Goal: Task Accomplishment & Management: Manage account settings

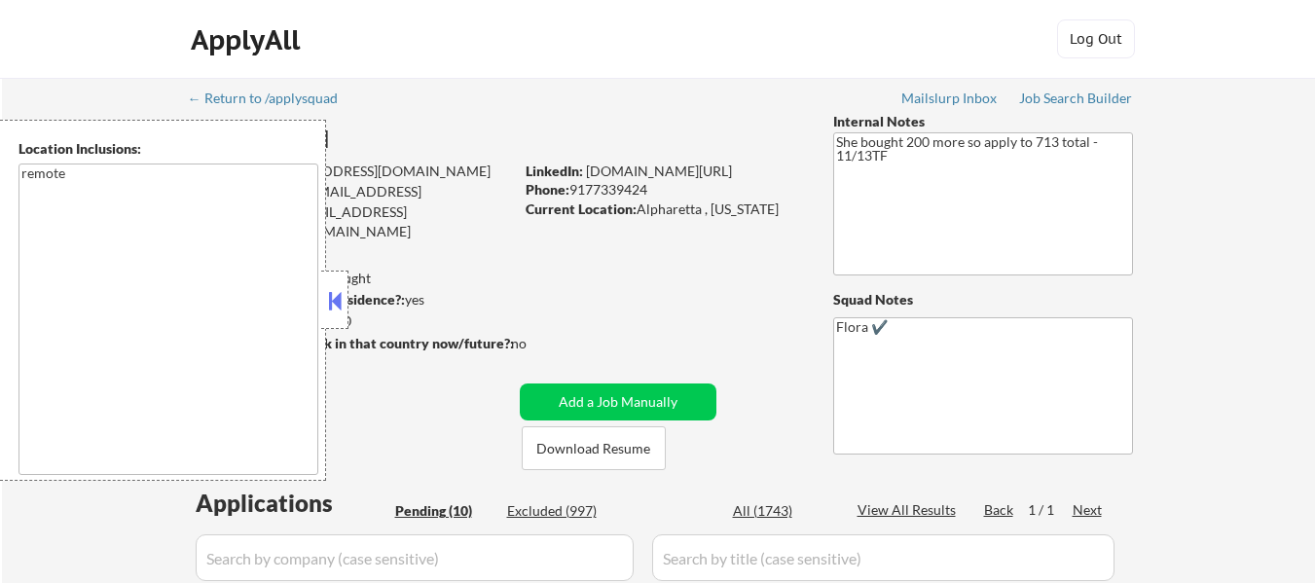
select select ""pending""
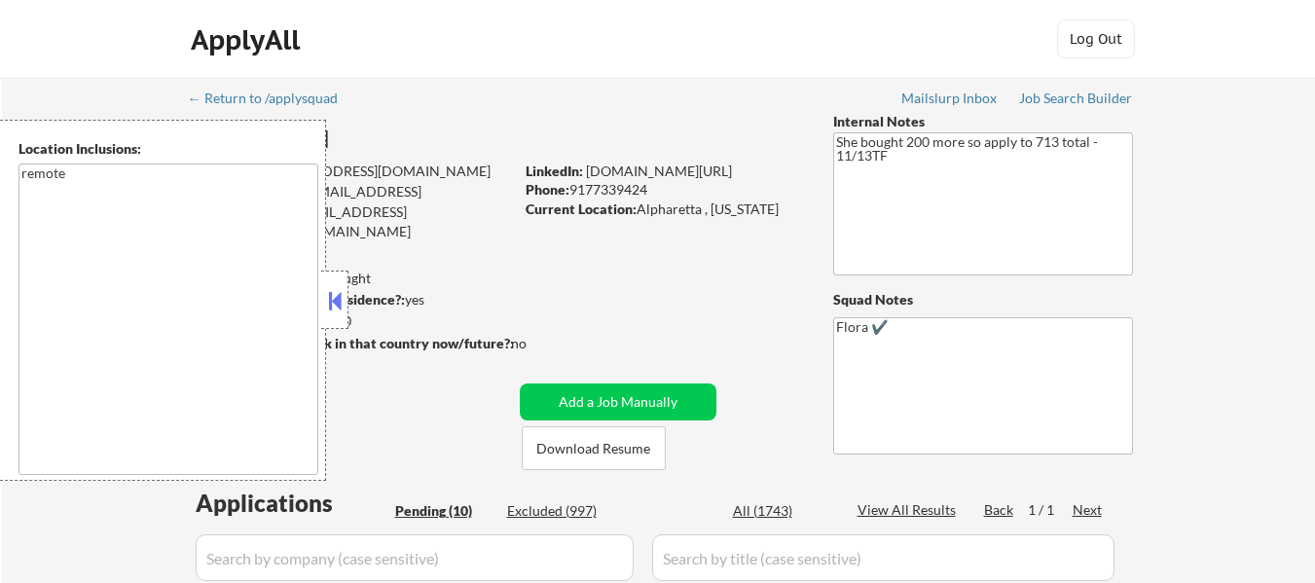
select select ""pending""
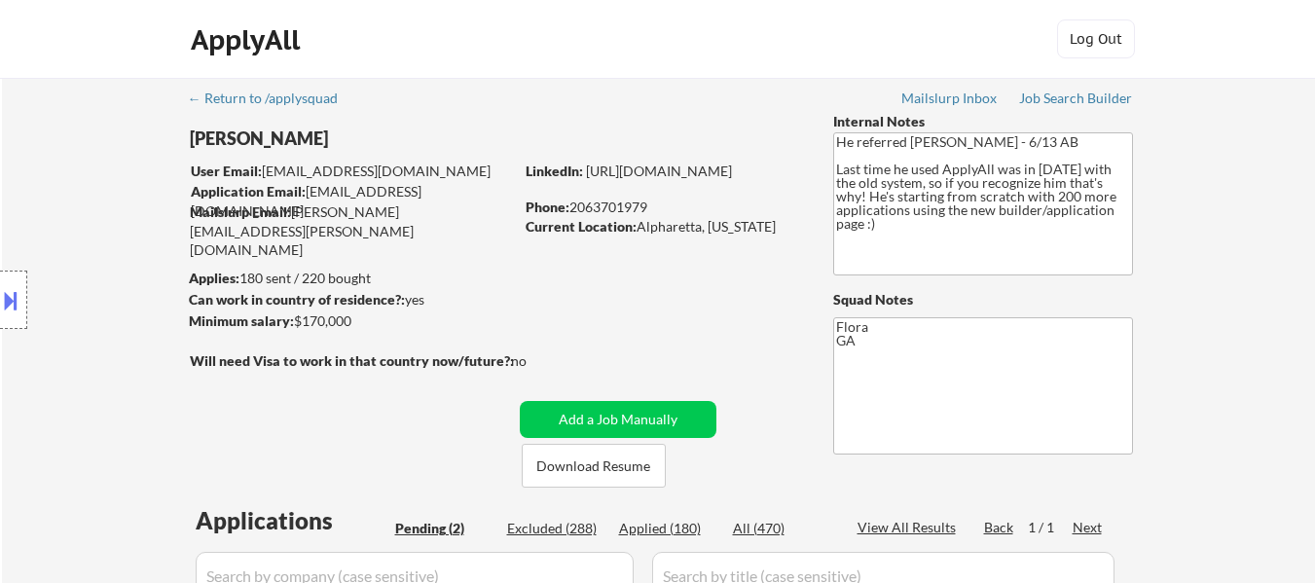
select select ""pending""
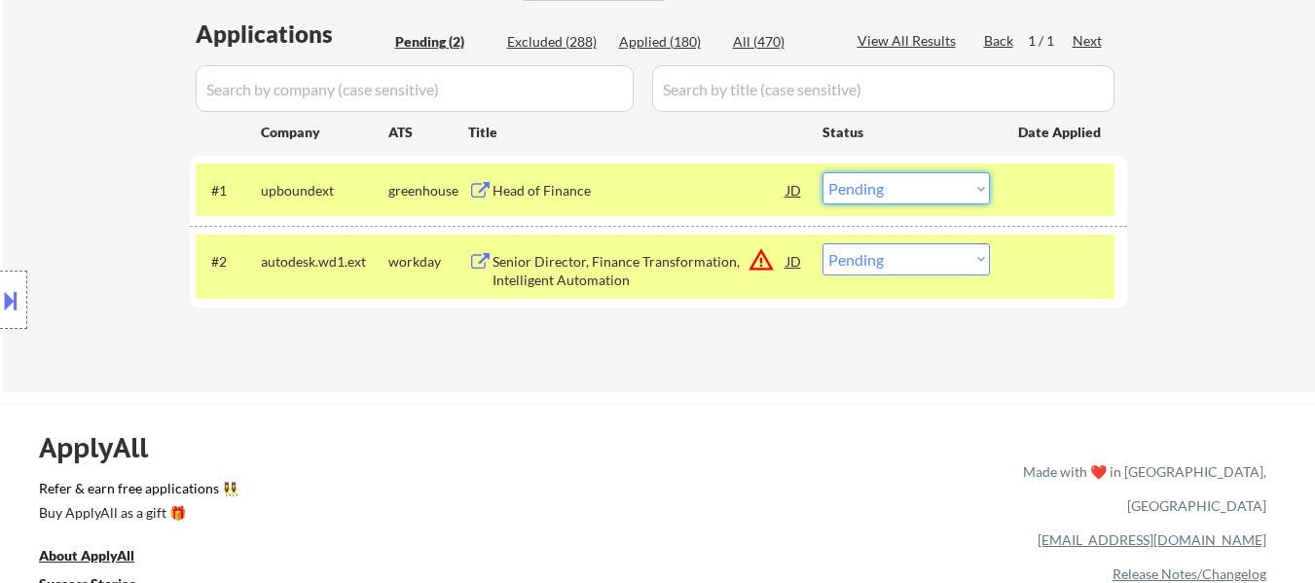
drag, startPoint x: 934, startPoint y: 191, endPoint x: 932, endPoint y: 201, distance: 9.9
click at [934, 191] on select "Choose an option... Pending Applied Excluded (Questions) Excluded (Expired) Exc…" at bounding box center [906, 188] width 167 height 32
click at [823, 172] on select "Choose an option... Pending Applied Excluded (Questions) Excluded (Expired) Exc…" at bounding box center [906, 188] width 167 height 32
select select ""pending""
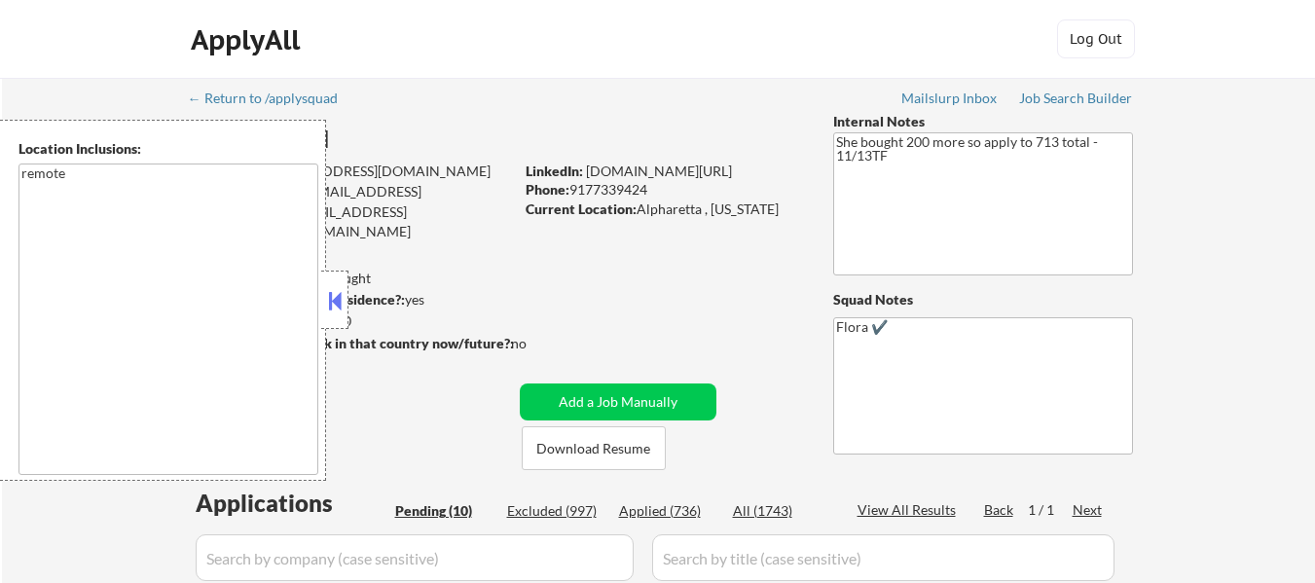
select select ""pending""
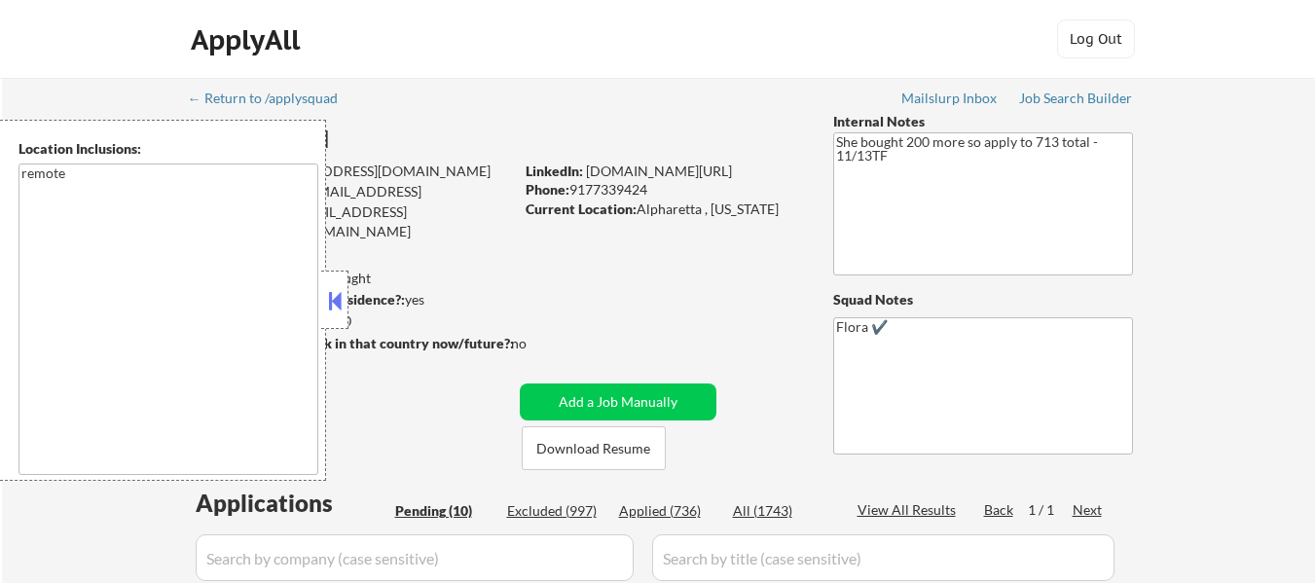
select select ""pending""
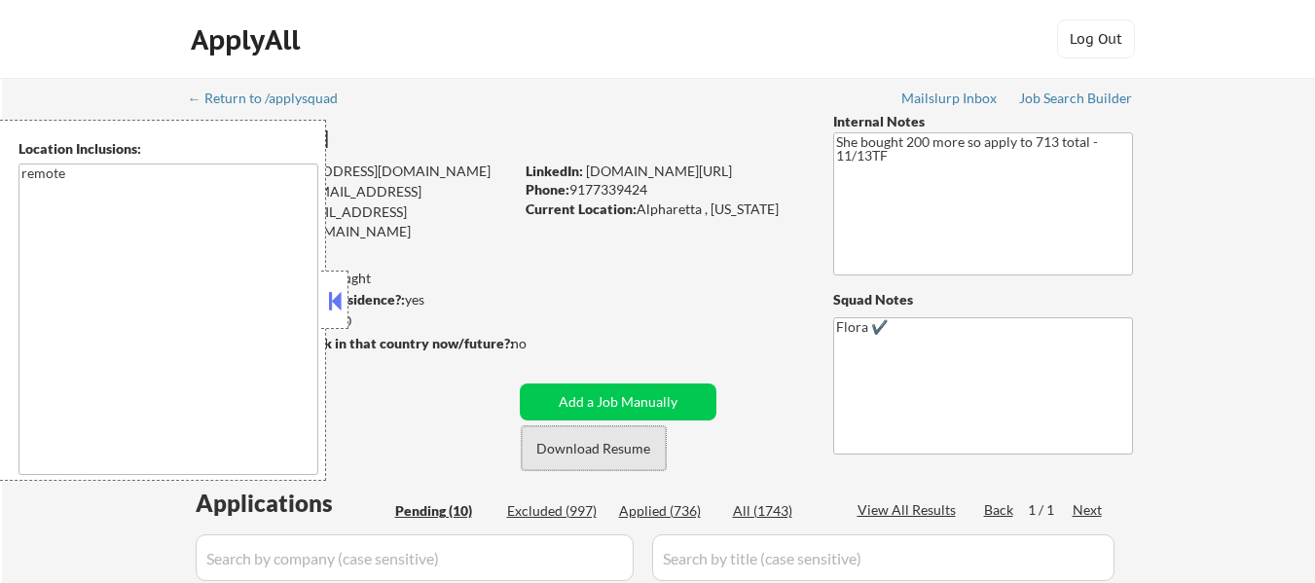
click at [586, 444] on button "Download Resume" at bounding box center [594, 448] width 144 height 44
click at [336, 298] on button at bounding box center [334, 300] width 21 height 29
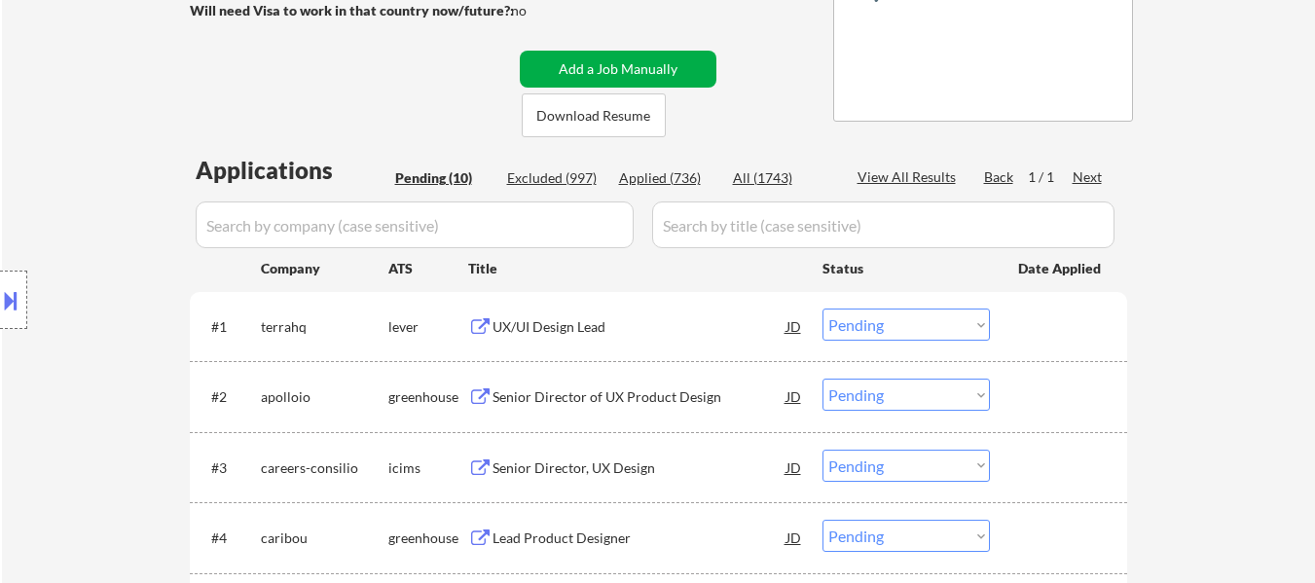
scroll to position [389, 0]
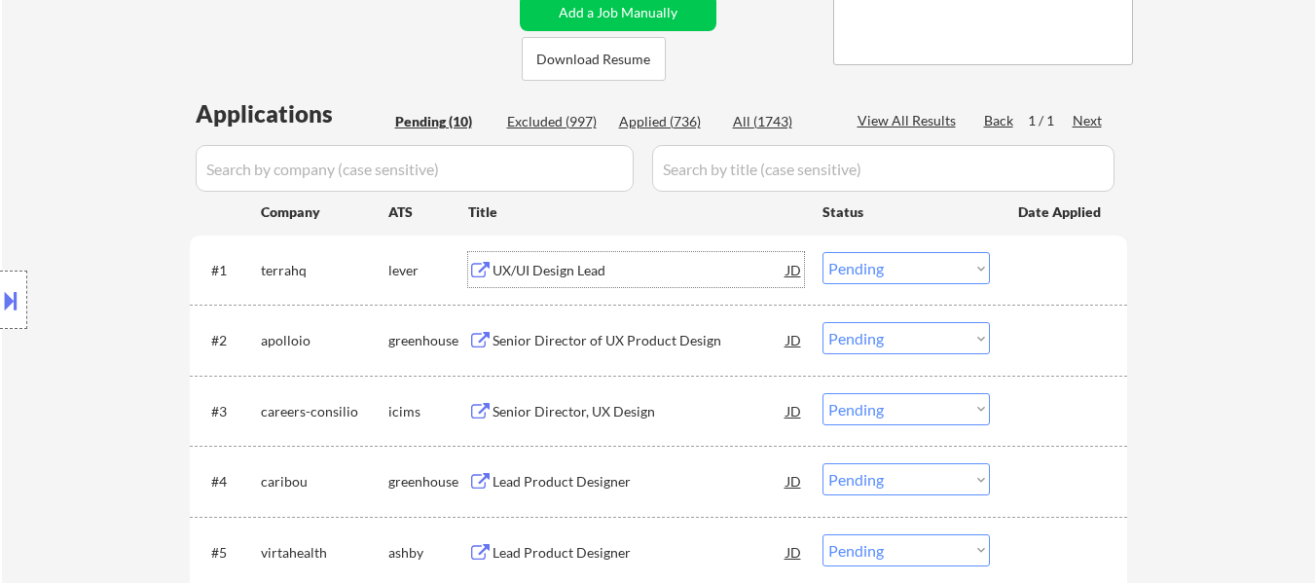
click at [552, 266] on div "UX/UI Design Lead" at bounding box center [640, 270] width 294 height 19
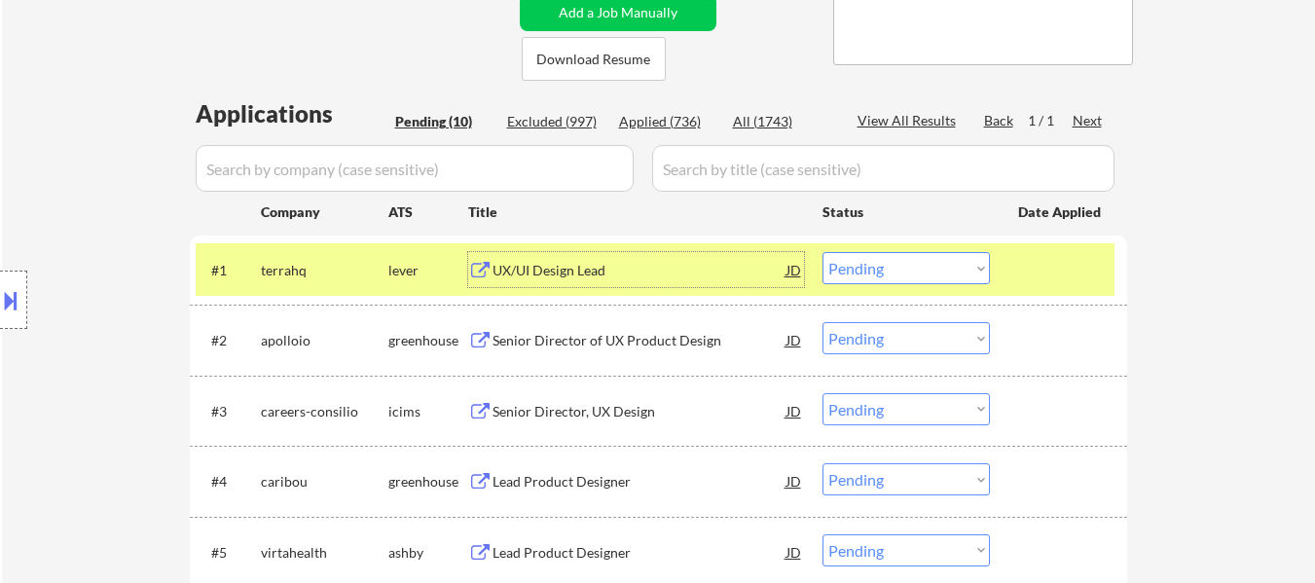
click at [603, 340] on div "Senior Director of UX Product Design" at bounding box center [640, 340] width 294 height 19
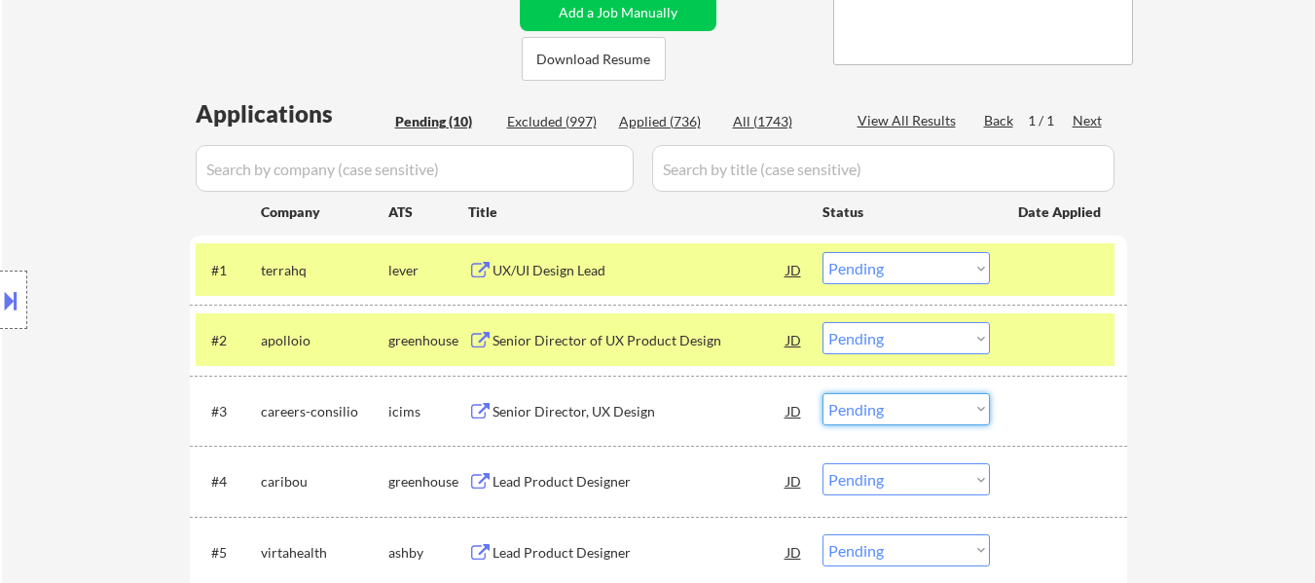
click at [867, 414] on select "Choose an option... Pending Applied Excluded (Questions) Excluded (Expired) Exc…" at bounding box center [906, 409] width 167 height 32
click at [823, 393] on select "Choose an option... Pending Applied Excluded (Questions) Excluded (Expired) Exc…" at bounding box center [906, 409] width 167 height 32
select select ""pending""
click at [919, 276] on select "Choose an option... Pending Applied Excluded (Questions) Excluded (Expired) Exc…" at bounding box center [906, 268] width 167 height 32
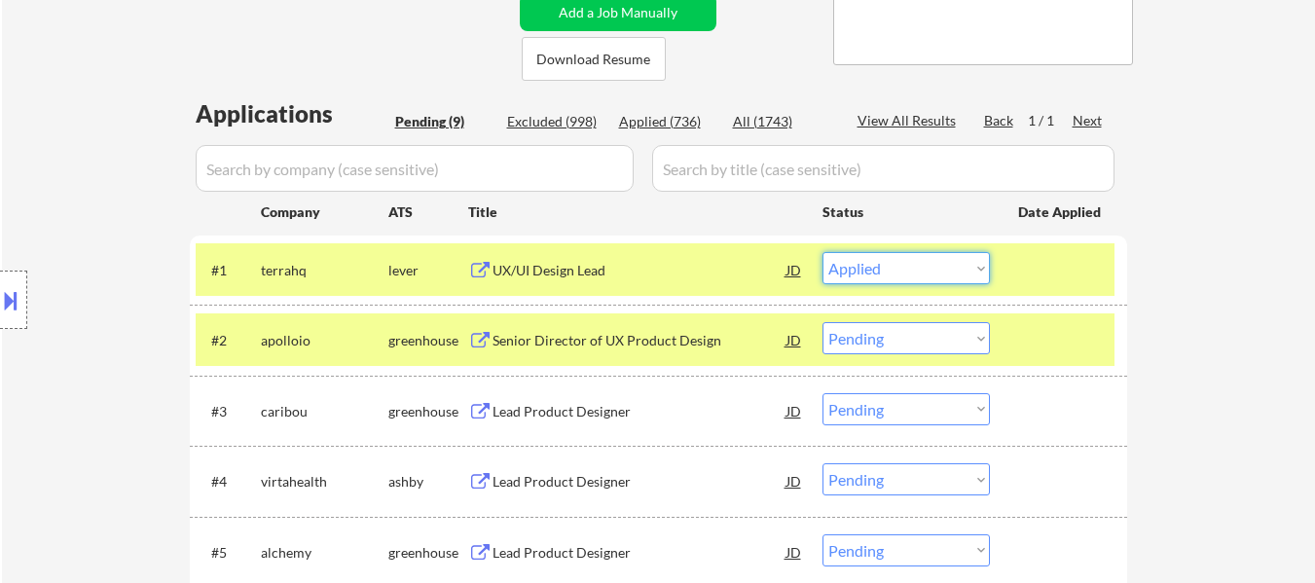
click at [823, 252] on select "Choose an option... Pending Applied Excluded (Questions) Excluded (Expired) Exc…" at bounding box center [906, 268] width 167 height 32
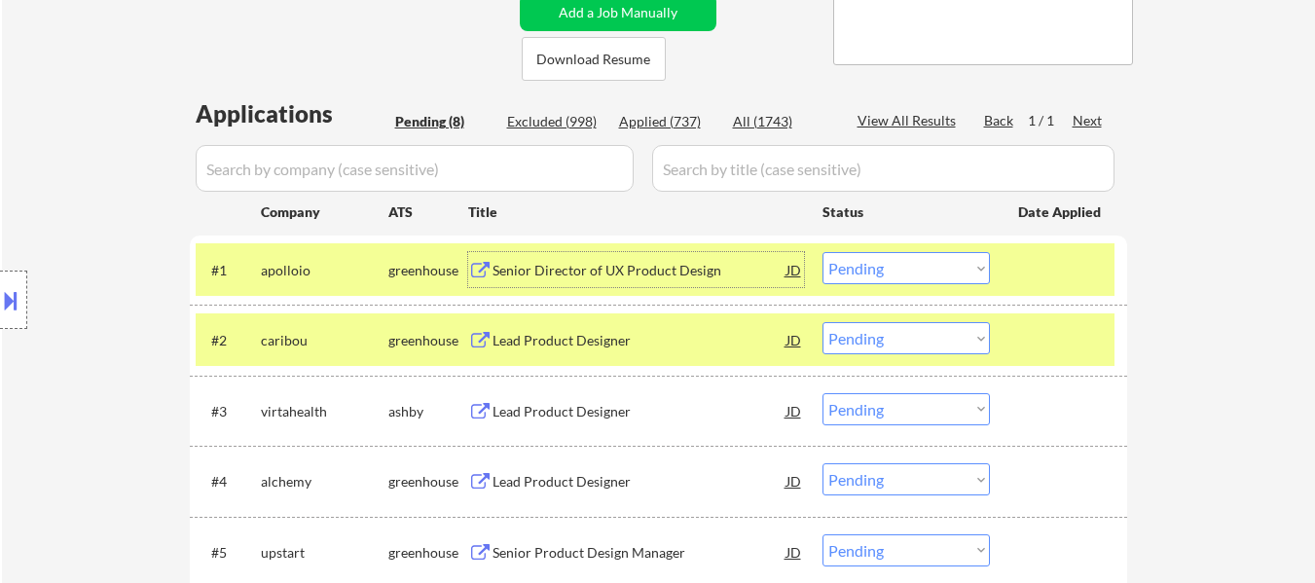
click at [680, 265] on div "Senior Director of UX Product Design" at bounding box center [640, 270] width 294 height 19
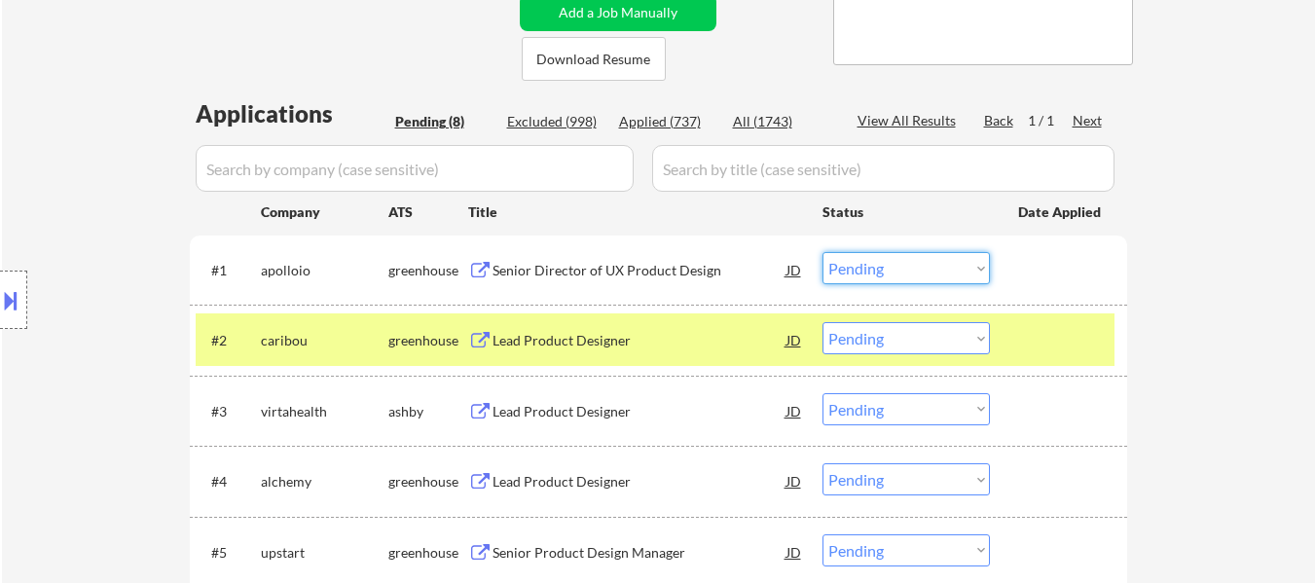
click at [854, 275] on select "Choose an option... Pending Applied Excluded (Questions) Excluded (Expired) Exc…" at bounding box center [906, 268] width 167 height 32
click at [823, 252] on select "Choose an option... Pending Applied Excluded (Questions) Excluded (Expired) Exc…" at bounding box center [906, 268] width 167 height 32
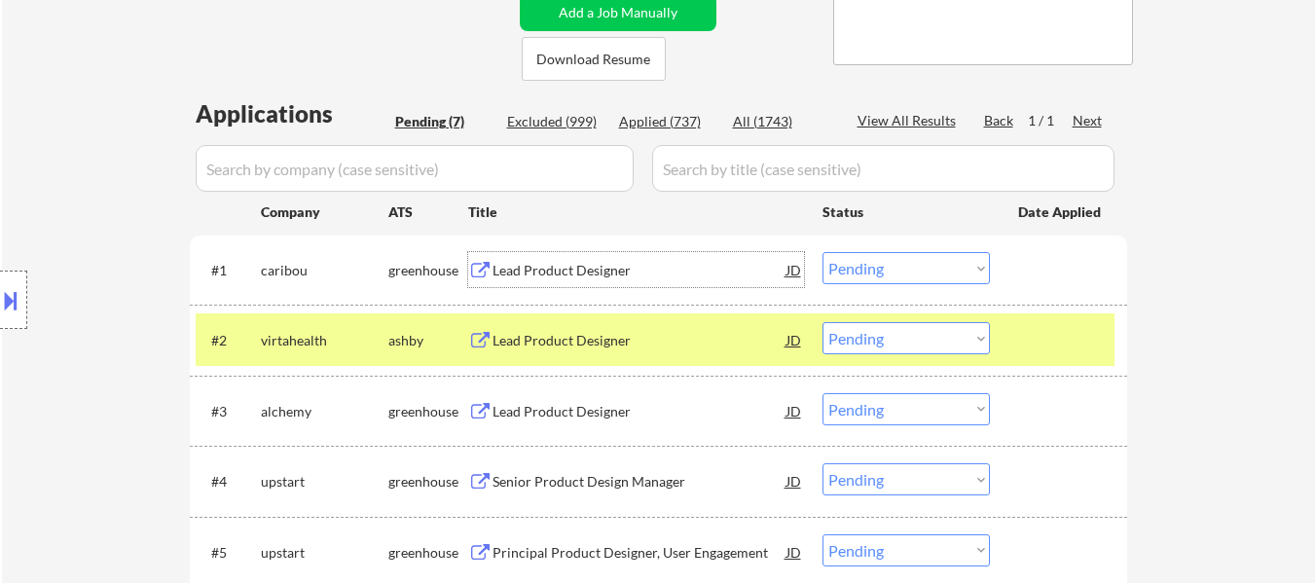
click at [538, 271] on div "Lead Product Designer" at bounding box center [640, 270] width 294 height 19
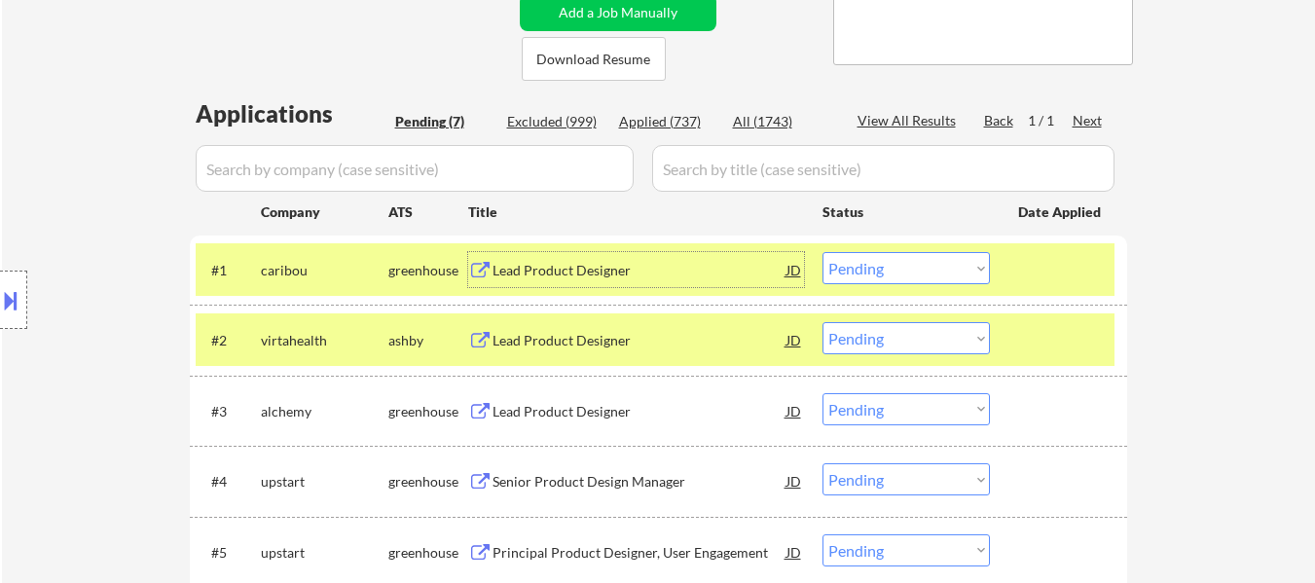
click at [912, 271] on select "Choose an option... Pending Applied Excluded (Questions) Excluded (Expired) Exc…" at bounding box center [906, 268] width 167 height 32
click at [823, 252] on select "Choose an option... Pending Applied Excluded (Questions) Excluded (Expired) Exc…" at bounding box center [906, 268] width 167 height 32
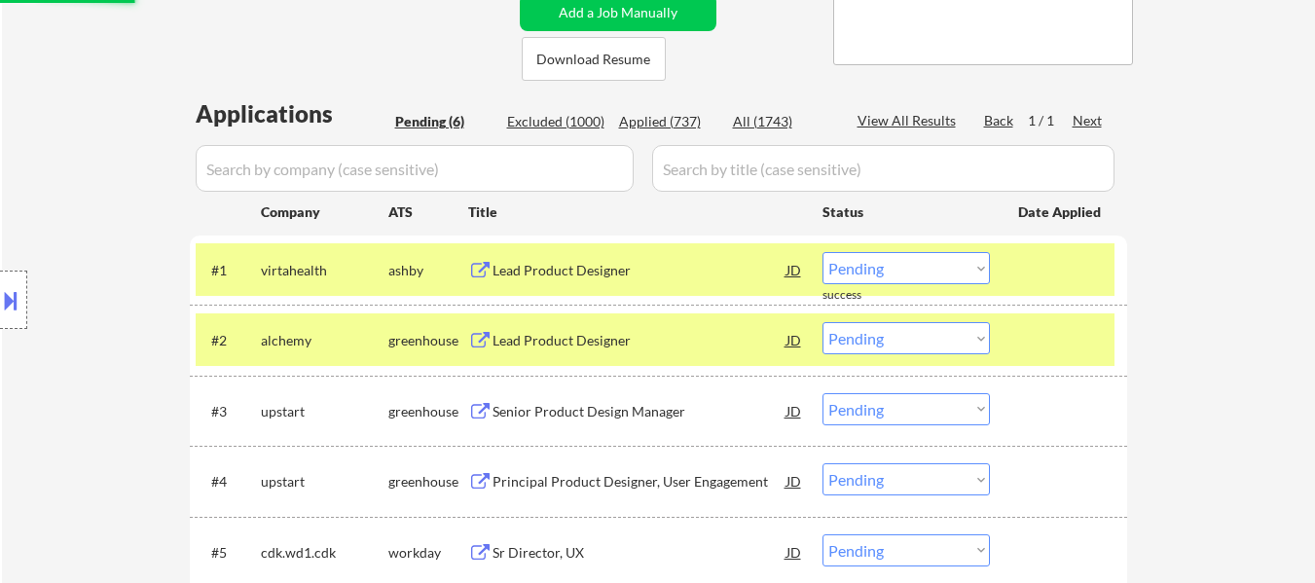
click at [556, 261] on div "Lead Product Designer" at bounding box center [640, 270] width 294 height 19
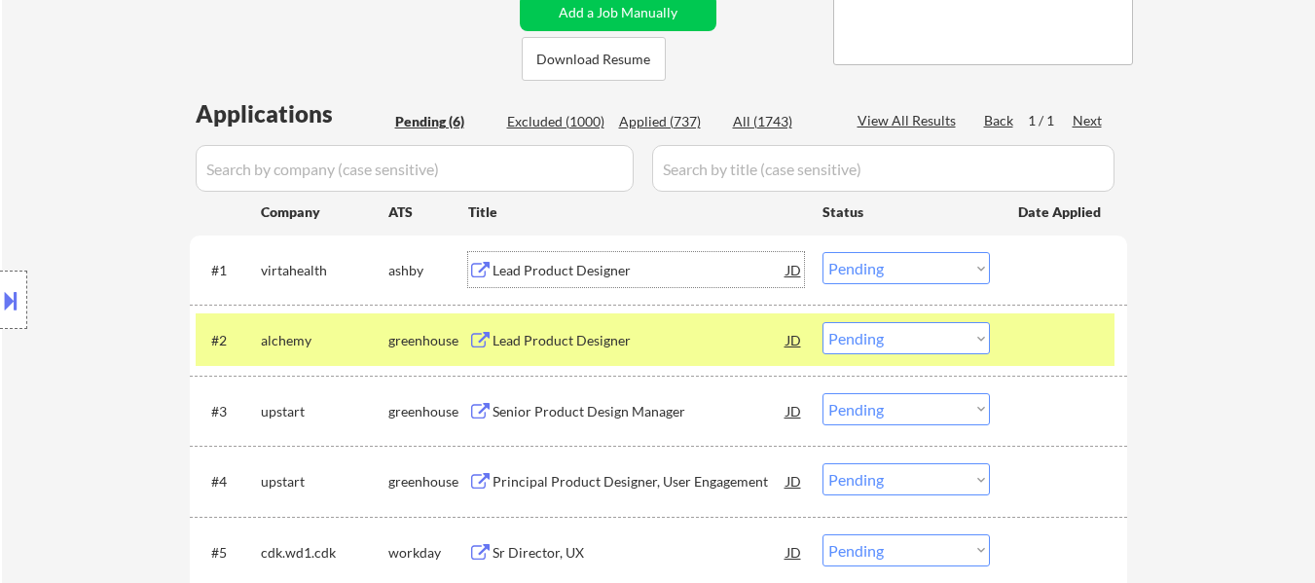
click at [1066, 347] on div at bounding box center [1061, 339] width 86 height 35
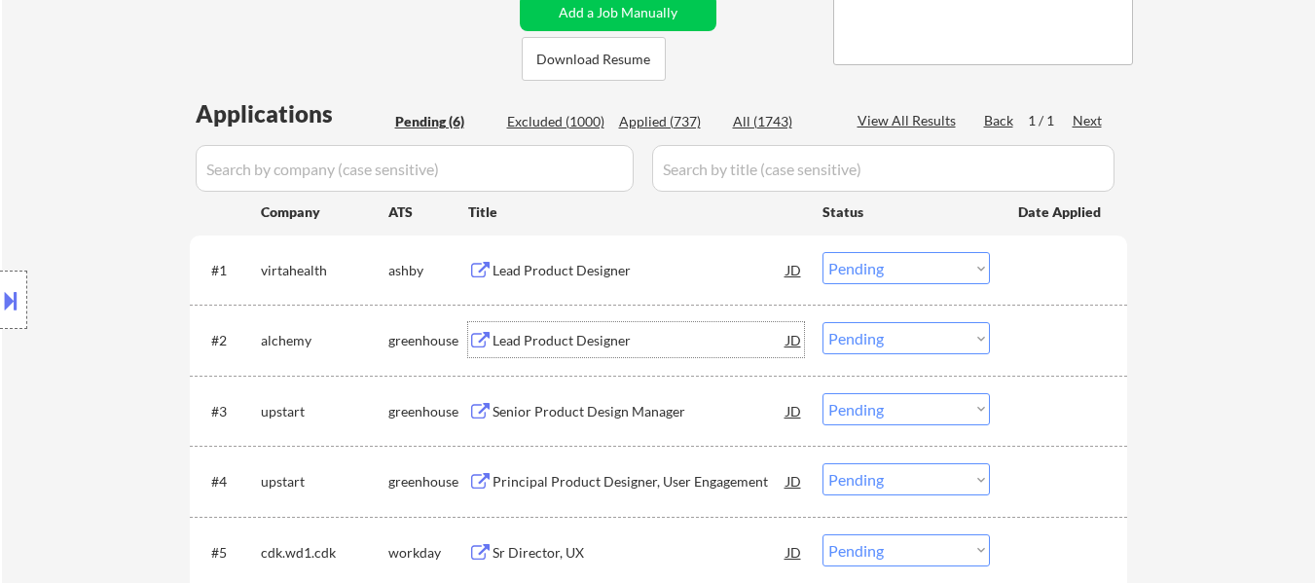
click at [632, 345] on div "Lead Product Designer" at bounding box center [640, 340] width 294 height 19
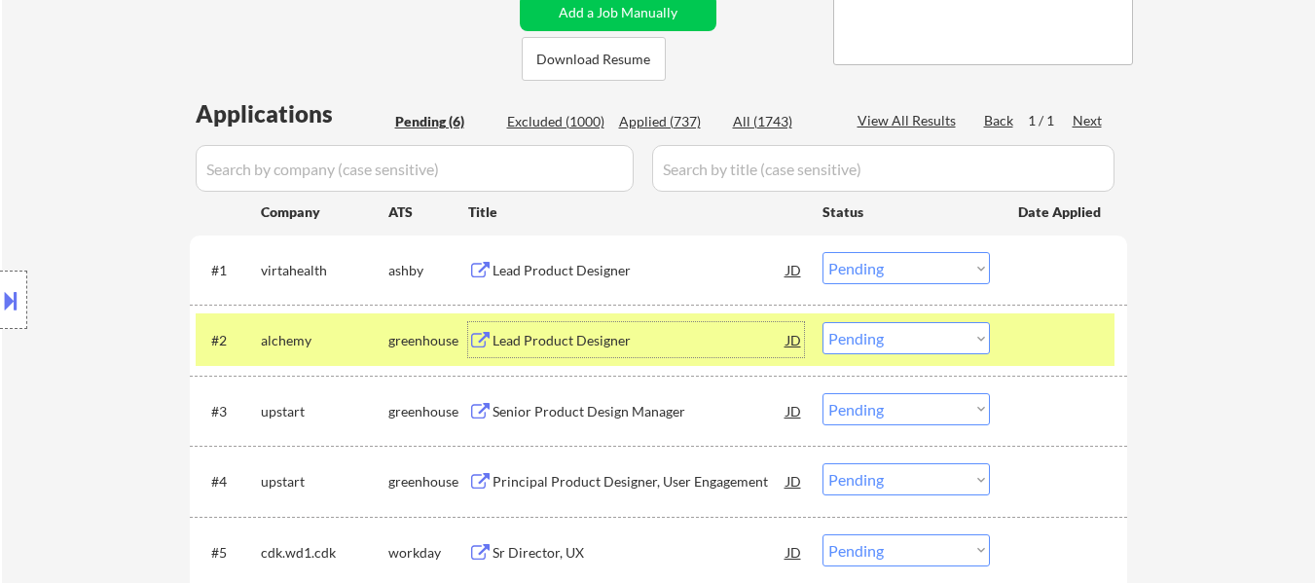
click at [883, 268] on select "Choose an option... Pending Applied Excluded (Questions) Excluded (Expired) Exc…" at bounding box center [906, 268] width 167 height 32
click at [823, 252] on select "Choose an option... Pending Applied Excluded (Questions) Excluded (Expired) Exc…" at bounding box center [906, 268] width 167 height 32
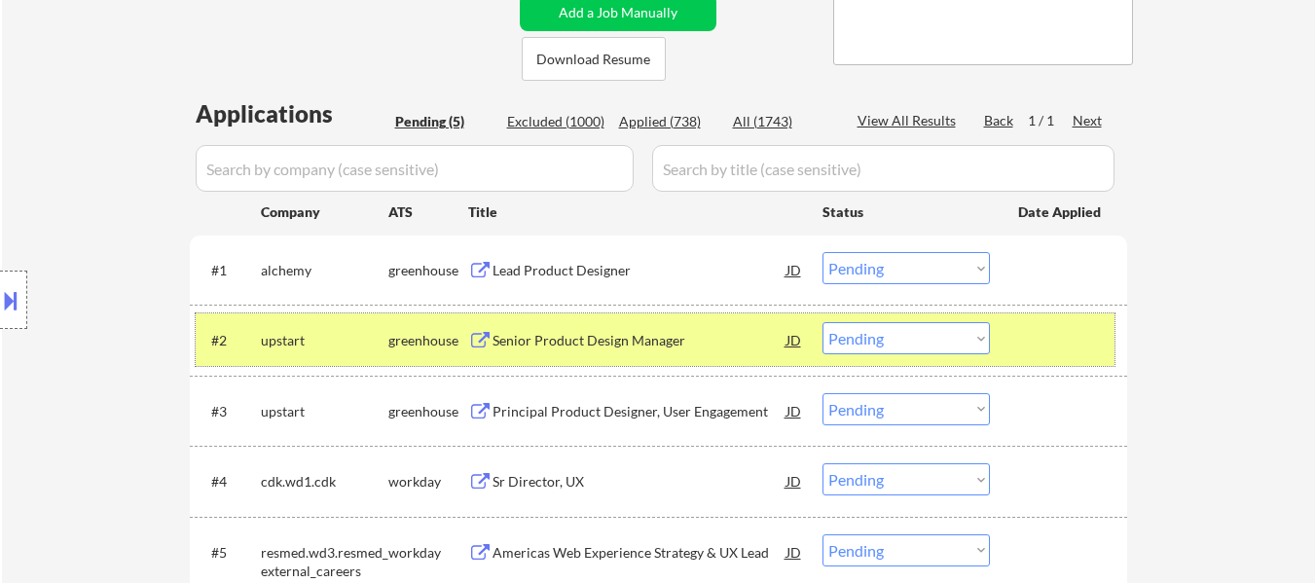
click at [1049, 347] on div at bounding box center [1061, 339] width 86 height 35
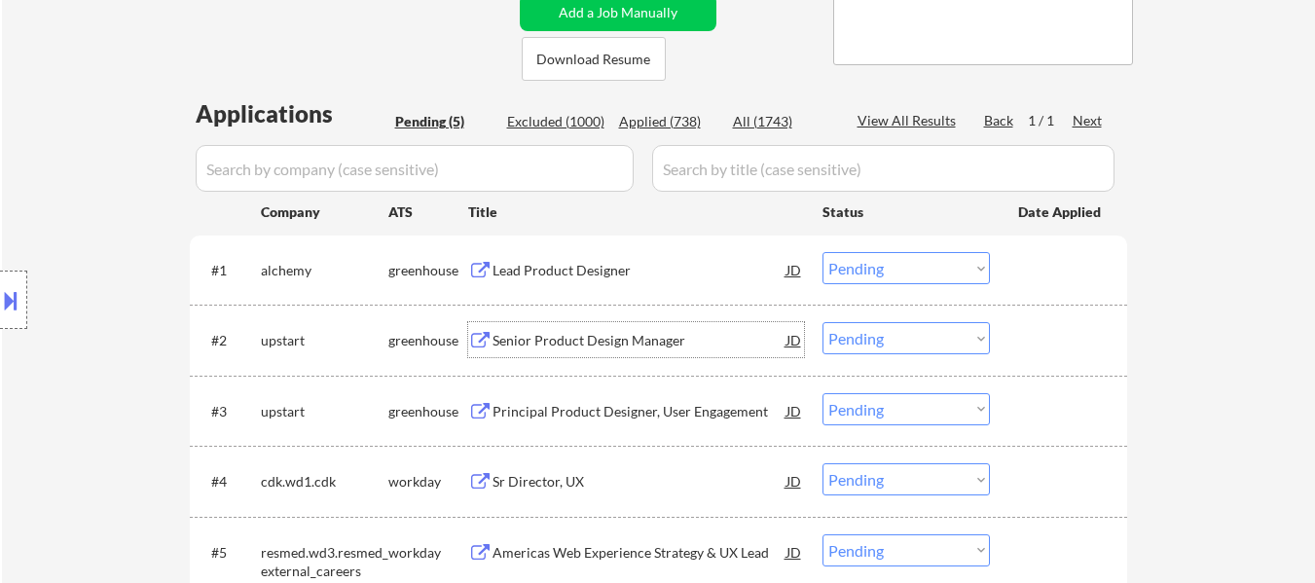
click at [621, 340] on div "Senior Product Design Manager" at bounding box center [640, 340] width 294 height 19
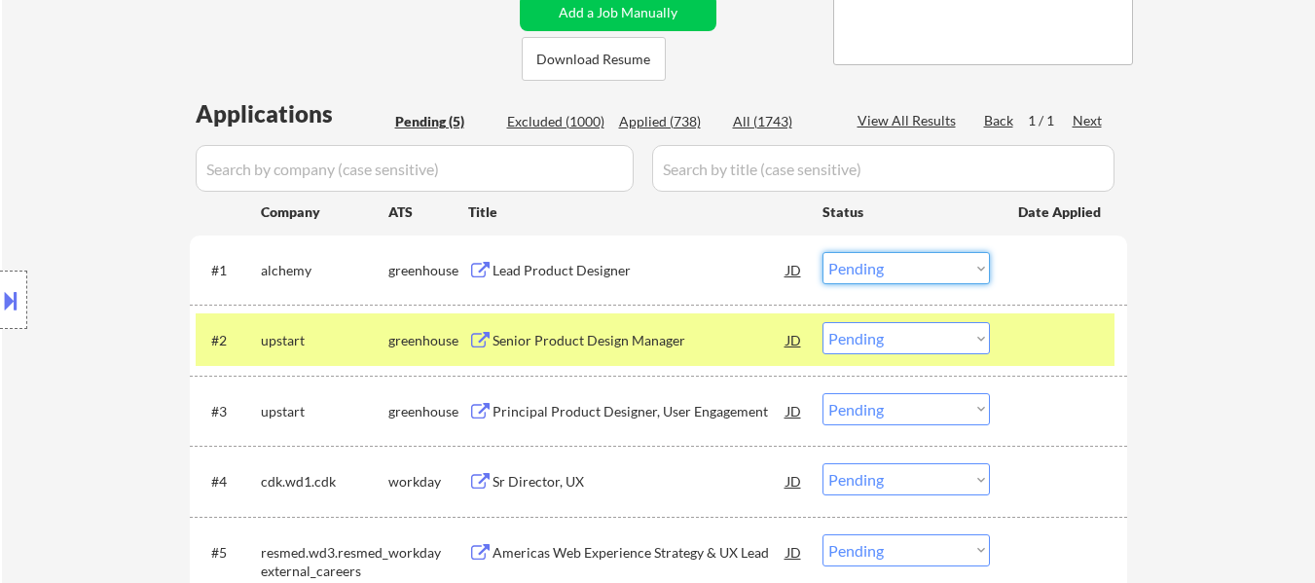
drag, startPoint x: 937, startPoint y: 257, endPoint x: 933, endPoint y: 270, distance: 13.6
click at [937, 257] on select "Choose an option... Pending Applied Excluded (Questions) Excluded (Expired) Exc…" at bounding box center [906, 268] width 167 height 32
click at [823, 252] on select "Choose an option... Pending Applied Excluded (Questions) Excluded (Expired) Exc…" at bounding box center [906, 268] width 167 height 32
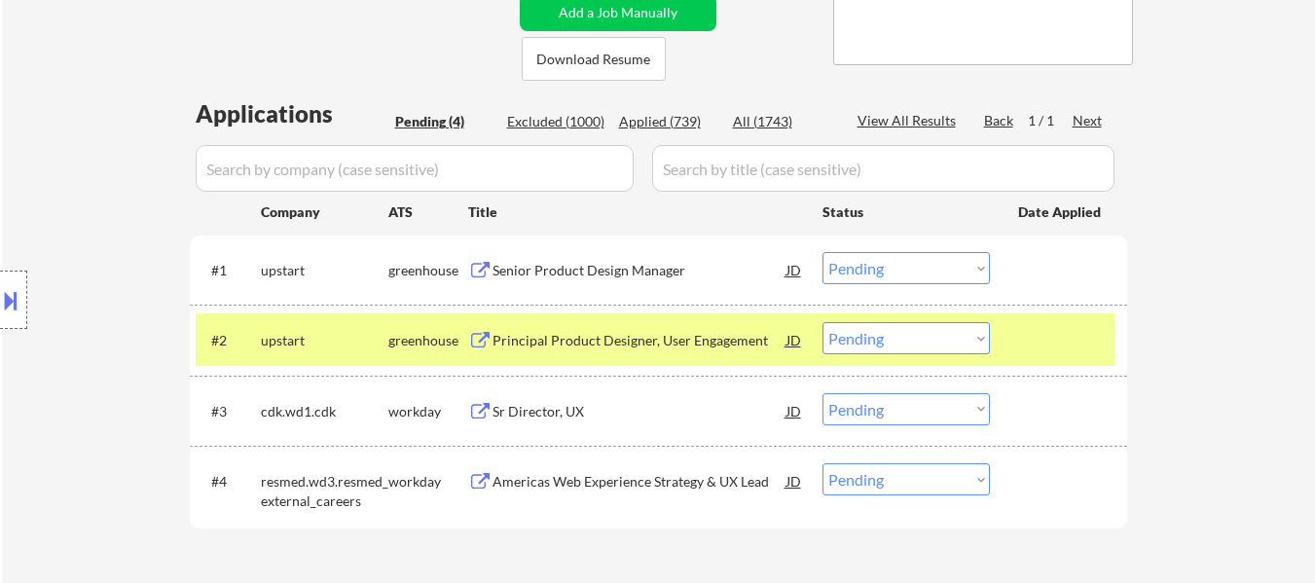
click at [663, 262] on div "Senior Product Design Manager" at bounding box center [640, 270] width 294 height 19
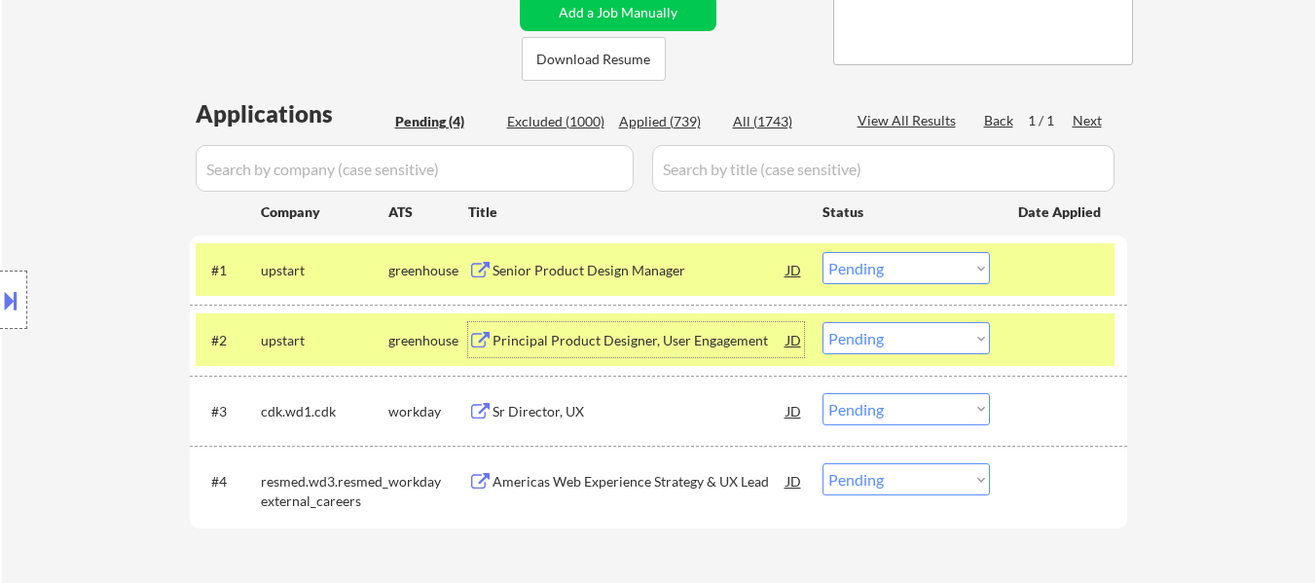
click at [700, 339] on div "Principal Product Designer, User Engagement" at bounding box center [640, 340] width 294 height 19
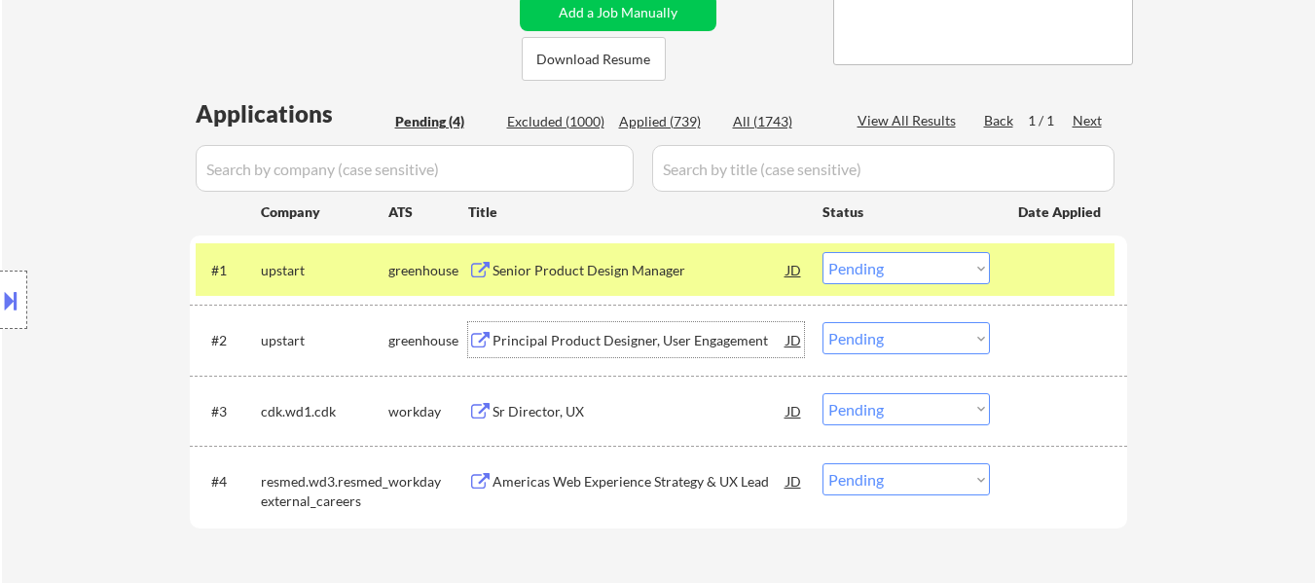
click at [897, 279] on select "Choose an option... Pending Applied Excluded (Questions) Excluded (Expired) Exc…" at bounding box center [906, 268] width 167 height 32
click at [823, 252] on select "Choose an option... Pending Applied Excluded (Questions) Excluded (Expired) Exc…" at bounding box center [906, 268] width 167 height 32
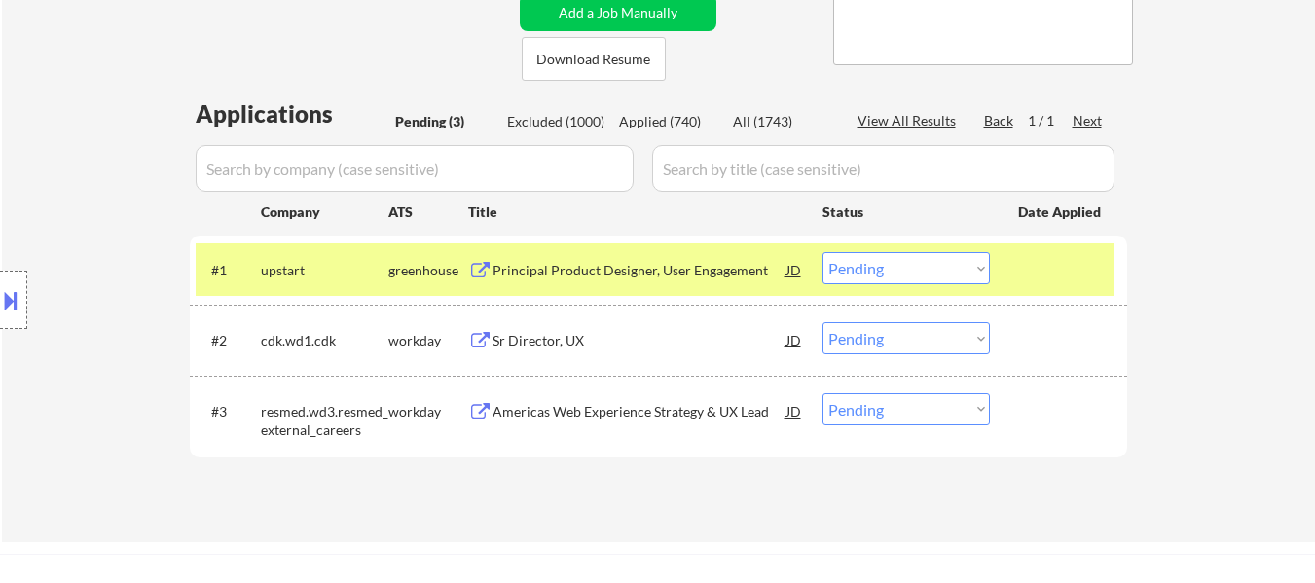
click at [543, 345] on div "Sr Director, UX" at bounding box center [640, 340] width 294 height 19
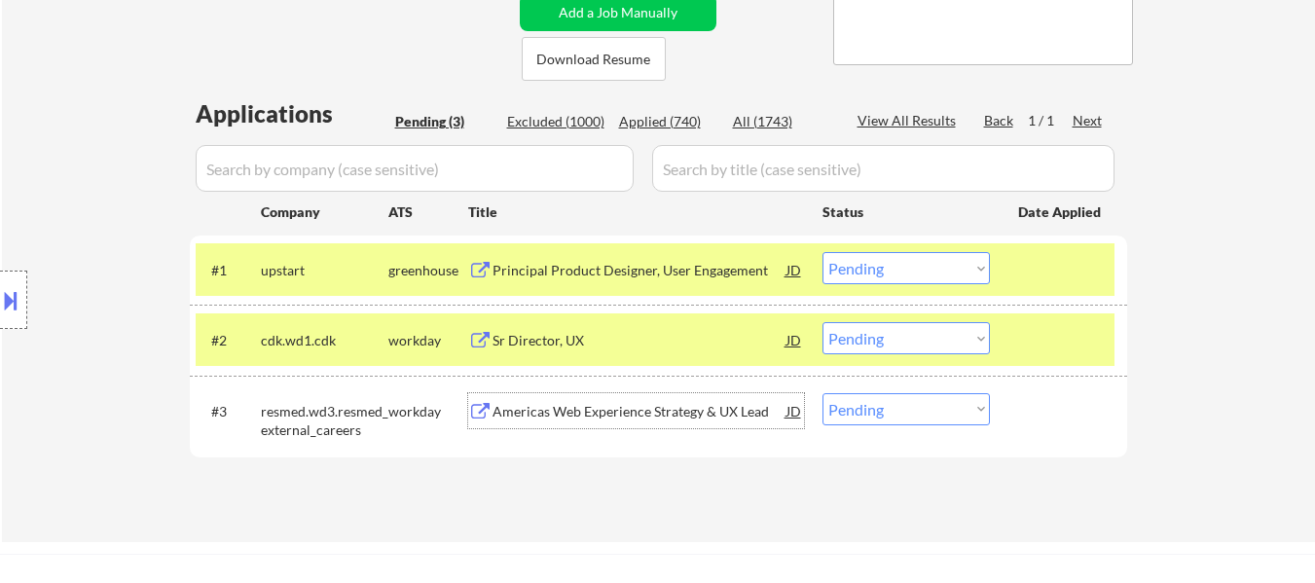
click at [699, 417] on div "Americas Web Experience Strategy & UX Lead" at bounding box center [640, 411] width 294 height 19
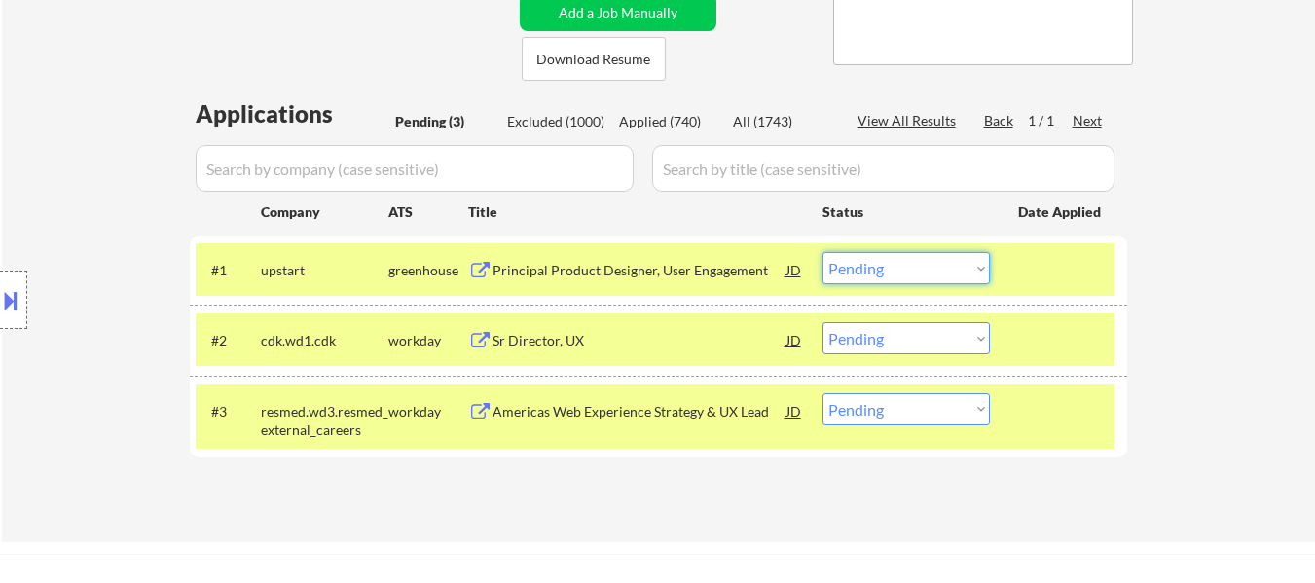
drag, startPoint x: 909, startPoint y: 269, endPoint x: 904, endPoint y: 283, distance: 15.4
click at [909, 269] on select "Choose an option... Pending Applied Excluded (Questions) Excluded (Expired) Exc…" at bounding box center [906, 268] width 167 height 32
click at [823, 252] on select "Choose an option... Pending Applied Excluded (Questions) Excluded (Expired) Exc…" at bounding box center [906, 268] width 167 height 32
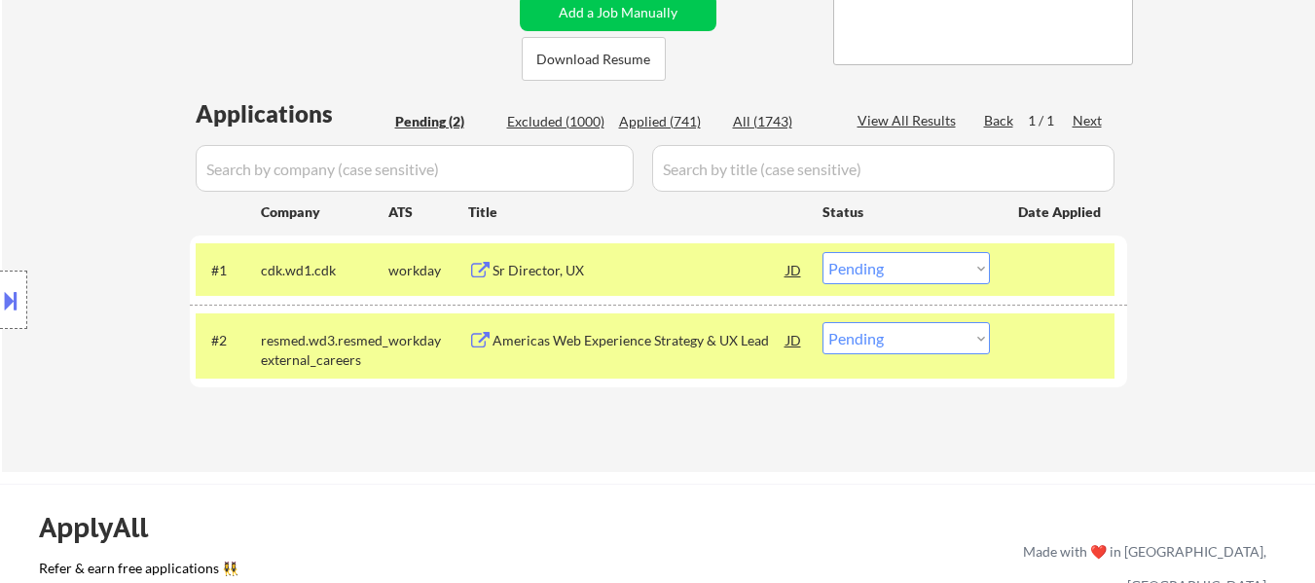
click at [870, 265] on select "Choose an option... Pending Applied Excluded (Questions) Excluded (Expired) Exc…" at bounding box center [906, 268] width 167 height 32
click at [823, 252] on select "Choose an option... Pending Applied Excluded (Questions) Excluded (Expired) Exc…" at bounding box center [906, 268] width 167 height 32
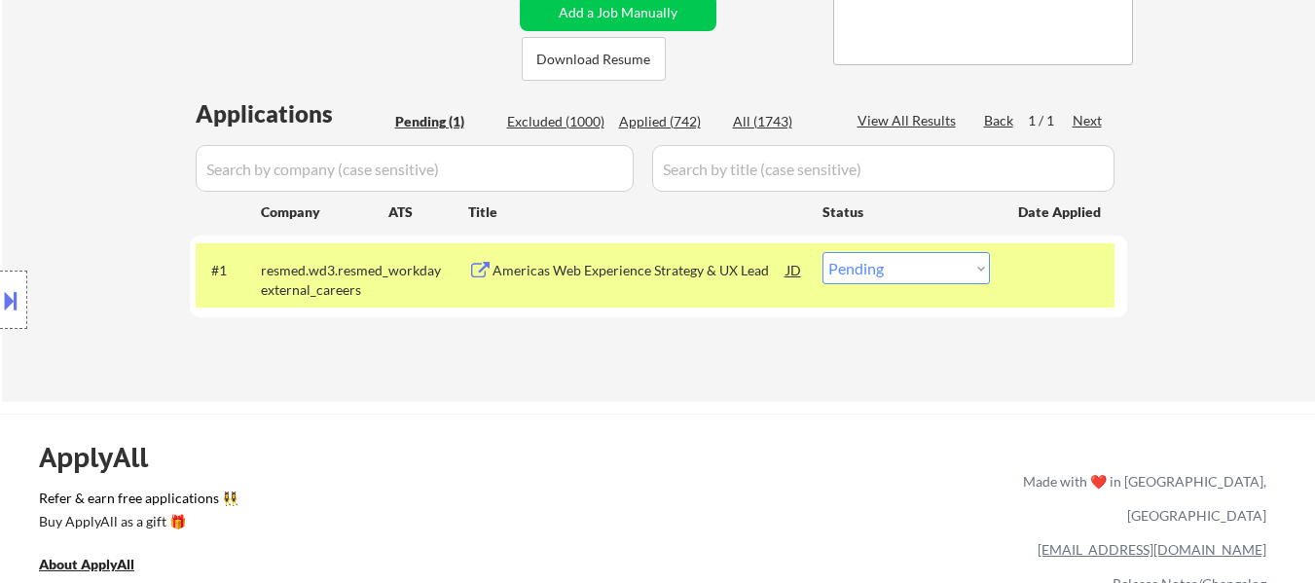
click at [968, 272] on select "Choose an option... Pending Applied Excluded (Questions) Excluded (Expired) Exc…" at bounding box center [906, 268] width 167 height 32
select select ""excluded__salary_""
click at [823, 252] on select "Choose an option... Pending Applied Excluded (Questions) Excluded (Expired) Exc…" at bounding box center [906, 268] width 167 height 32
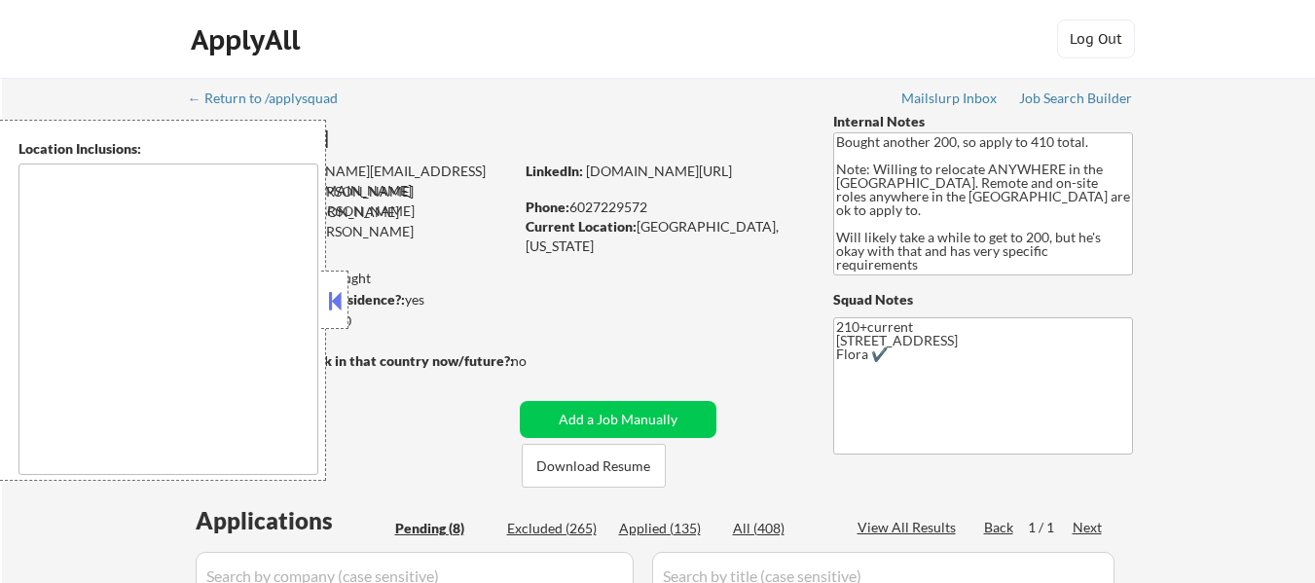
select select ""pending""
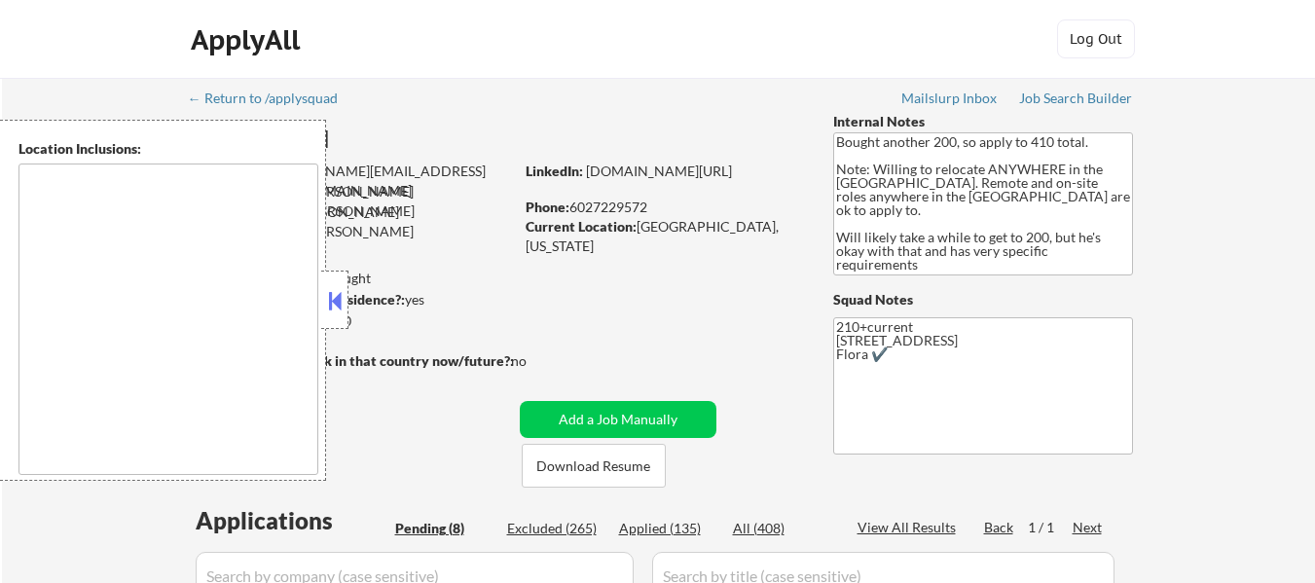
select select ""pending""
click at [343, 302] on button at bounding box center [334, 300] width 21 height 29
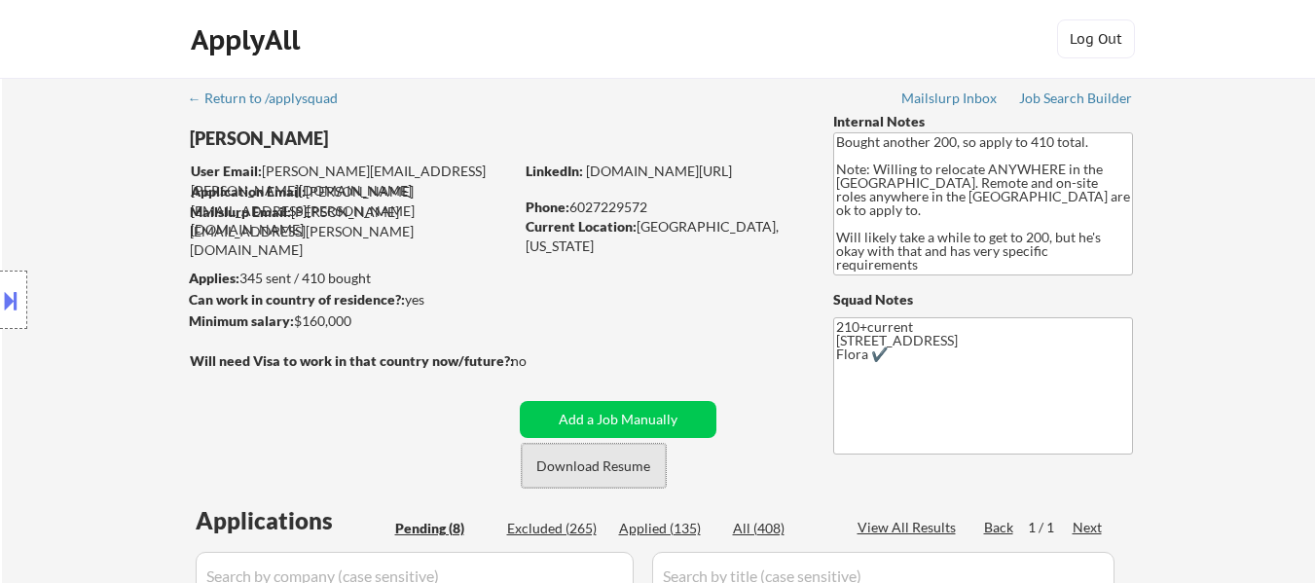
click at [618, 475] on button "Download Resume" at bounding box center [594, 466] width 144 height 44
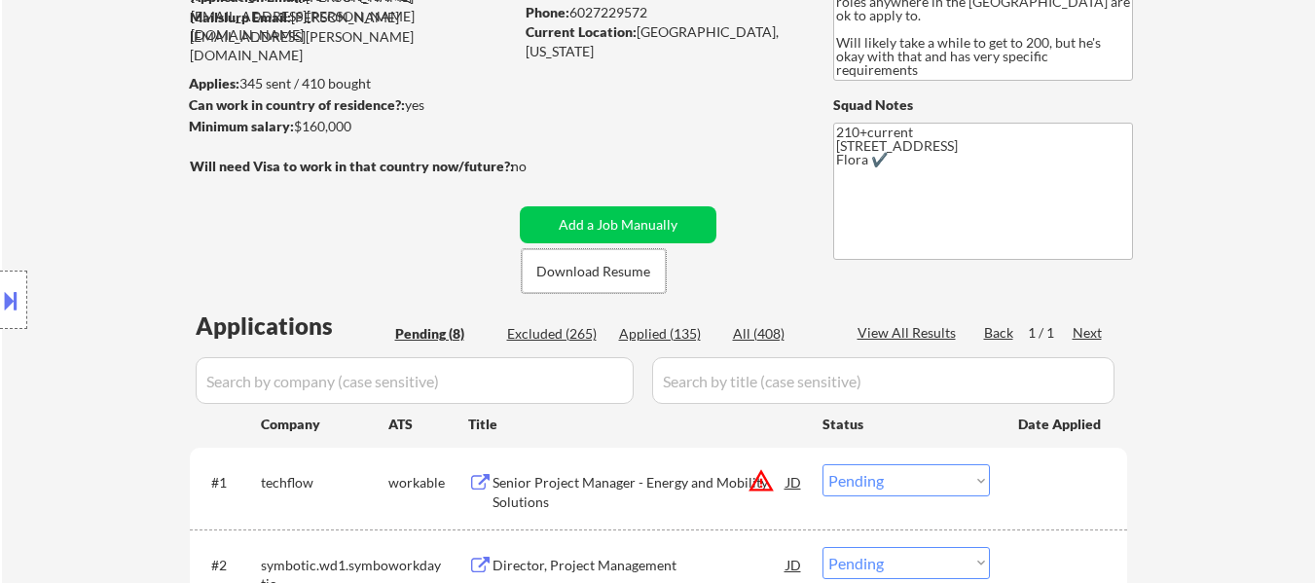
scroll to position [389, 0]
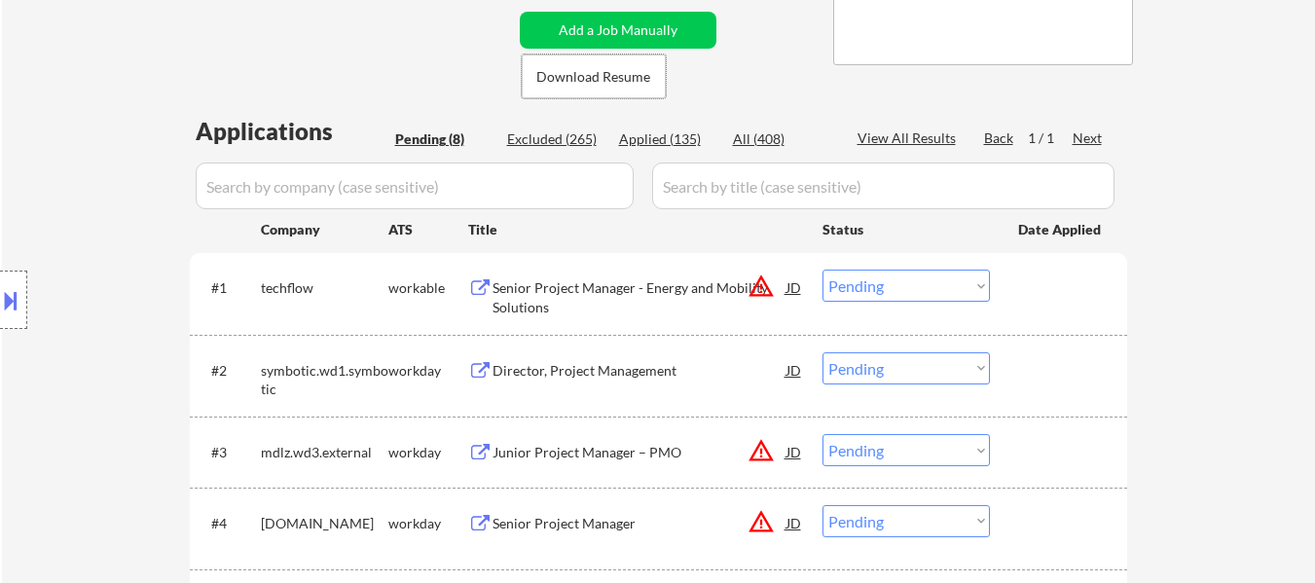
click at [654, 291] on div "Senior Project Manager - Energy and Mobility Solutions" at bounding box center [640, 297] width 294 height 38
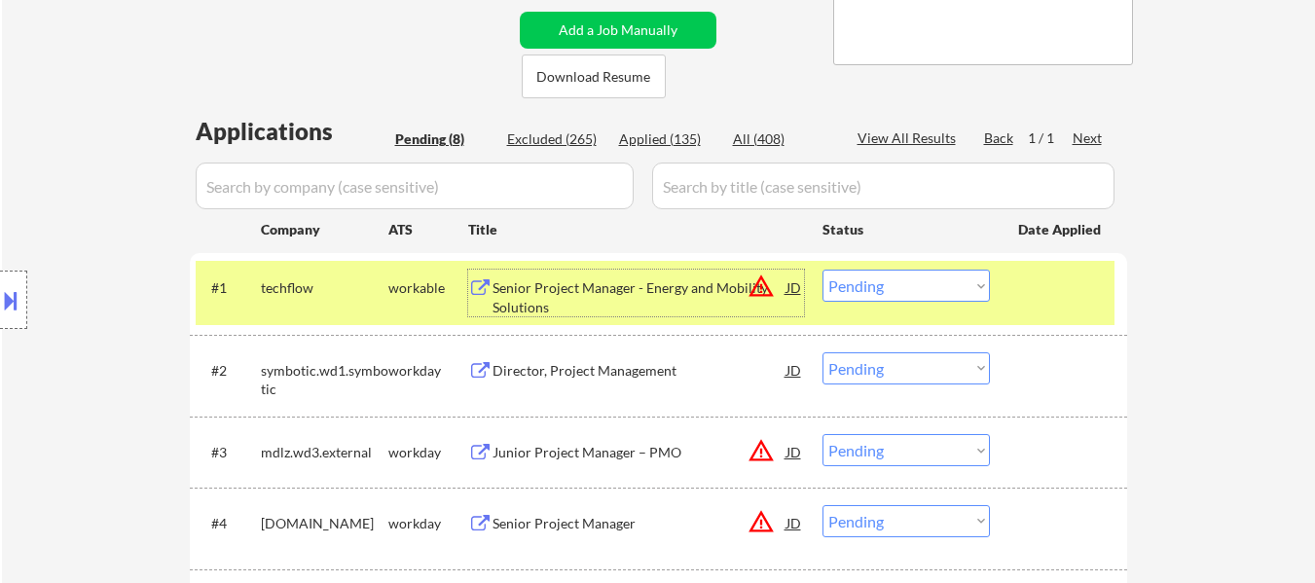
click at [621, 377] on div "Director, Project Management" at bounding box center [640, 370] width 294 height 19
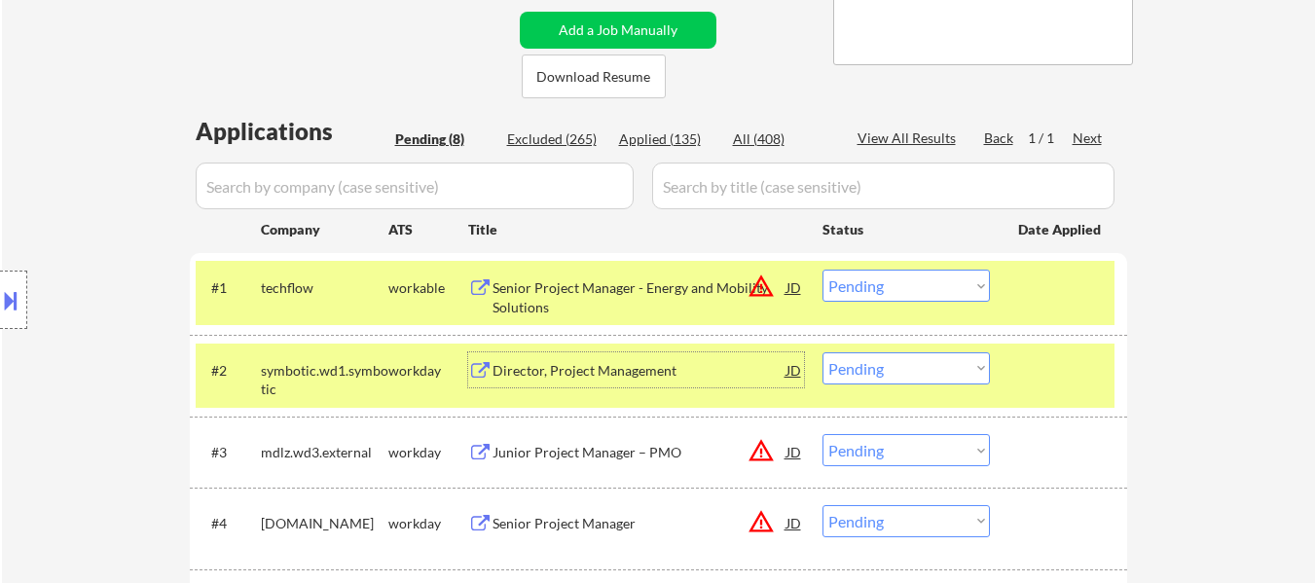
click at [594, 458] on div "Junior Project Manager – PMO" at bounding box center [640, 452] width 294 height 19
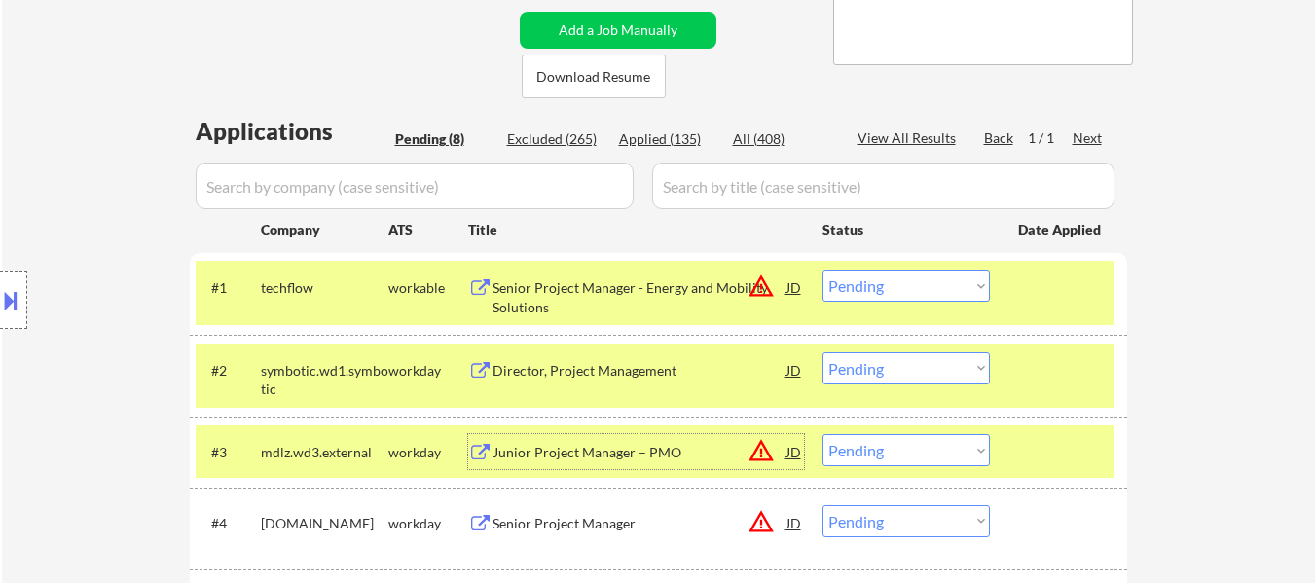
click at [913, 454] on select "Choose an option... Pending Applied Excluded (Questions) Excluded (Expired) Exc…" at bounding box center [906, 450] width 167 height 32
click at [823, 434] on select "Choose an option... Pending Applied Excluded (Questions) Excluded (Expired) Exc…" at bounding box center [906, 450] width 167 height 32
select select ""pending""
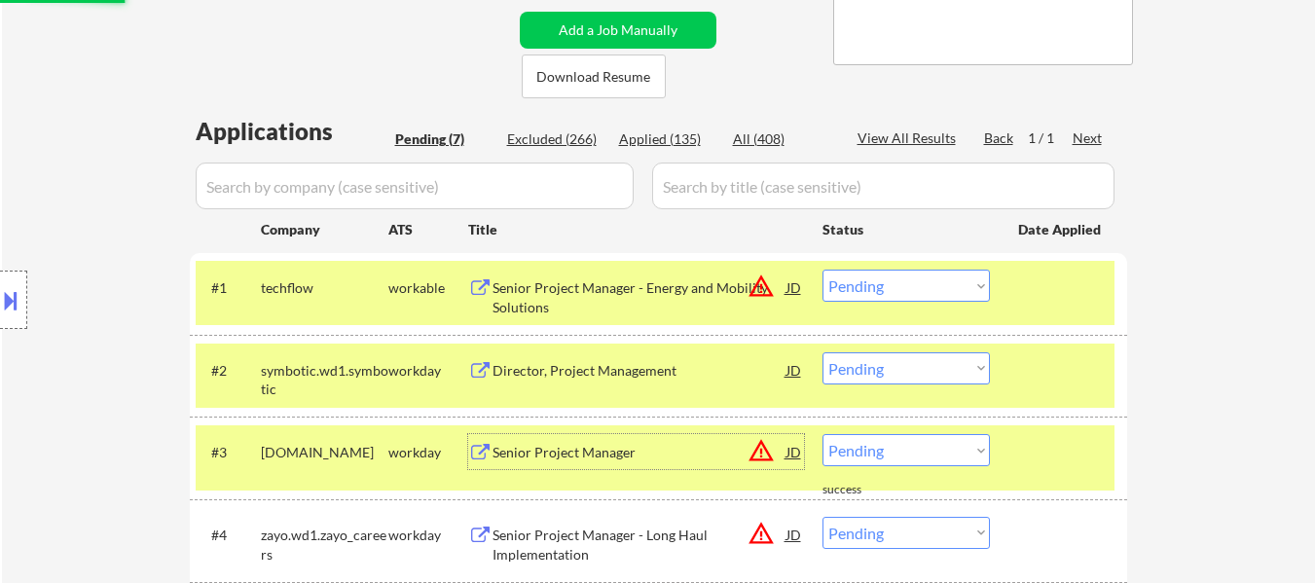
click at [563, 449] on div "Senior Project Manager" at bounding box center [640, 452] width 294 height 19
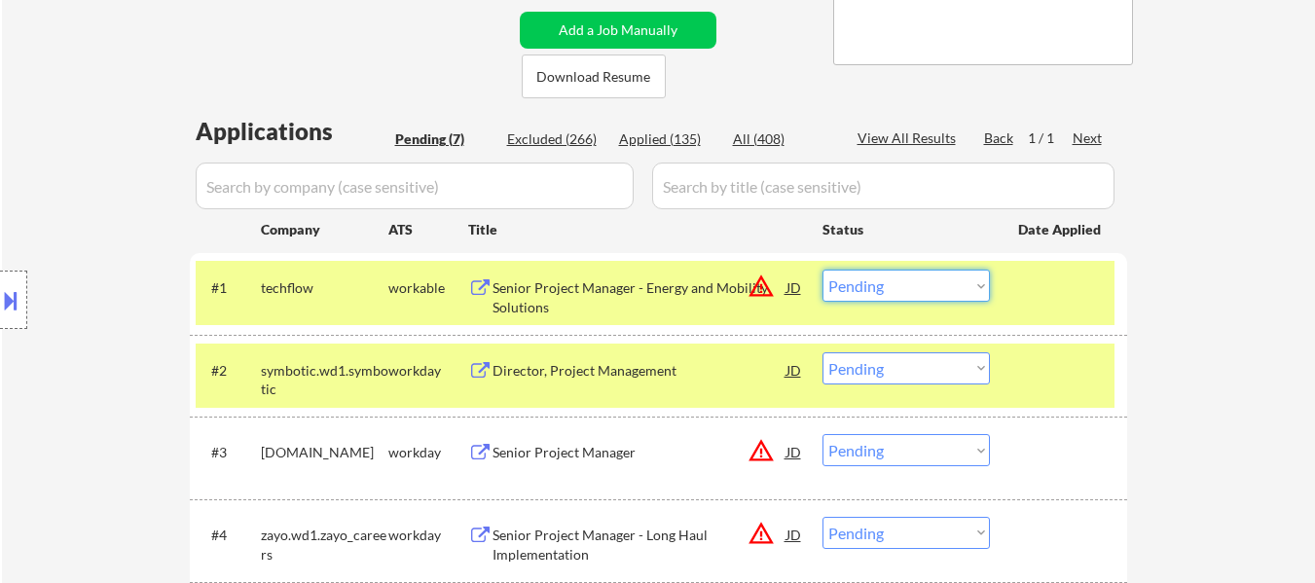
click at [858, 285] on select "Choose an option... Pending Applied Excluded (Questions) Excluded (Expired) Exc…" at bounding box center [906, 286] width 167 height 32
click at [823, 270] on select "Choose an option... Pending Applied Excluded (Questions) Excluded (Expired) Exc…" at bounding box center [906, 286] width 167 height 32
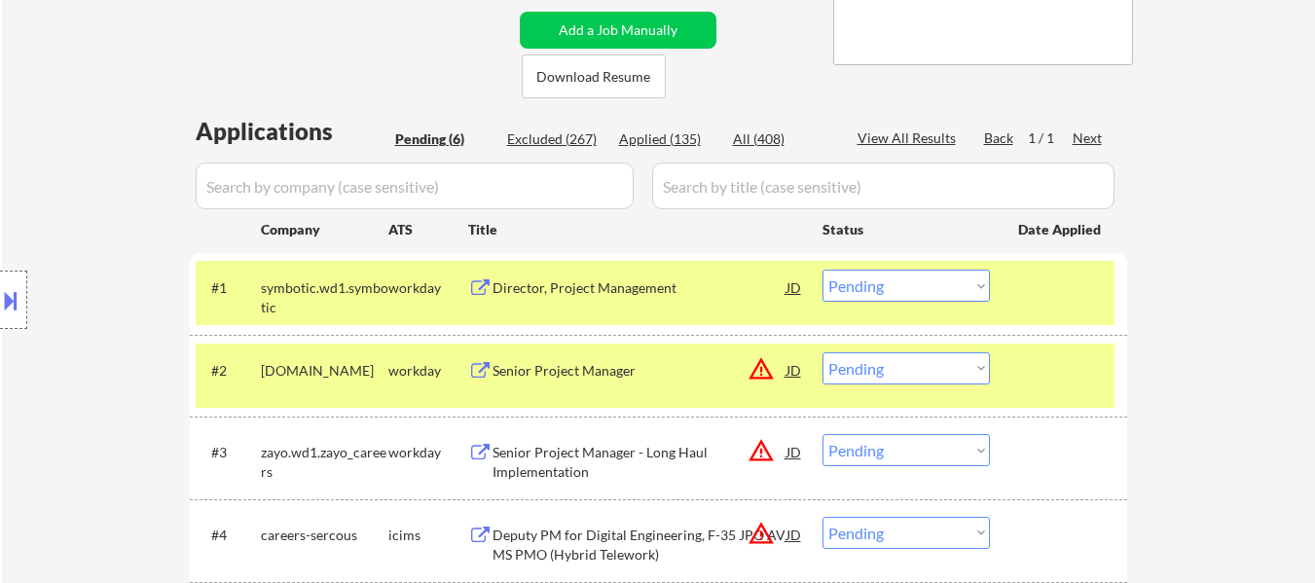
click at [912, 284] on select "Choose an option... Pending Applied Excluded (Questions) Excluded (Expired) Exc…" at bounding box center [906, 286] width 167 height 32
click at [823, 270] on select "Choose an option... Pending Applied Excluded (Questions) Excluded (Expired) Exc…" at bounding box center [906, 286] width 167 height 32
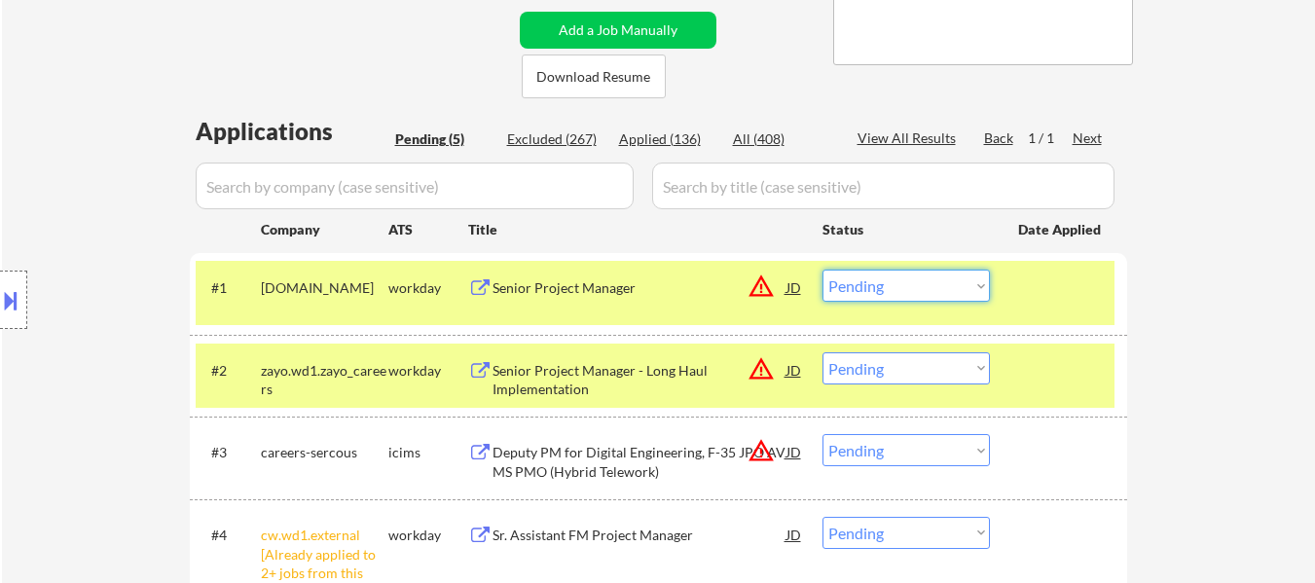
drag, startPoint x: 859, startPoint y: 293, endPoint x: 865, endPoint y: 278, distance: 16.1
click at [860, 292] on select "Choose an option... Pending Applied Excluded (Questions) Excluded (Expired) Exc…" at bounding box center [906, 286] width 167 height 32
click at [823, 270] on select "Choose an option... Pending Applied Excluded (Questions) Excluded (Expired) Exc…" at bounding box center [906, 286] width 167 height 32
select select ""pending""
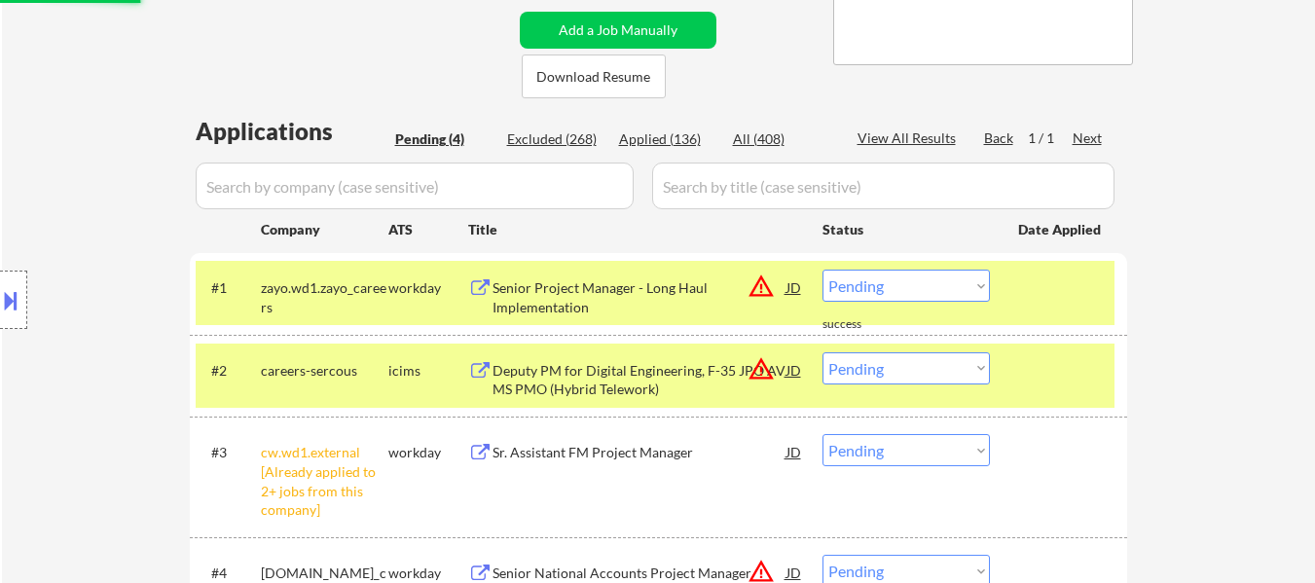
click at [1024, 309] on div "#1 zayo.wd1.zayo_careers workday Senior Project Manager - Long Haul Implementat…" at bounding box center [655, 293] width 919 height 64
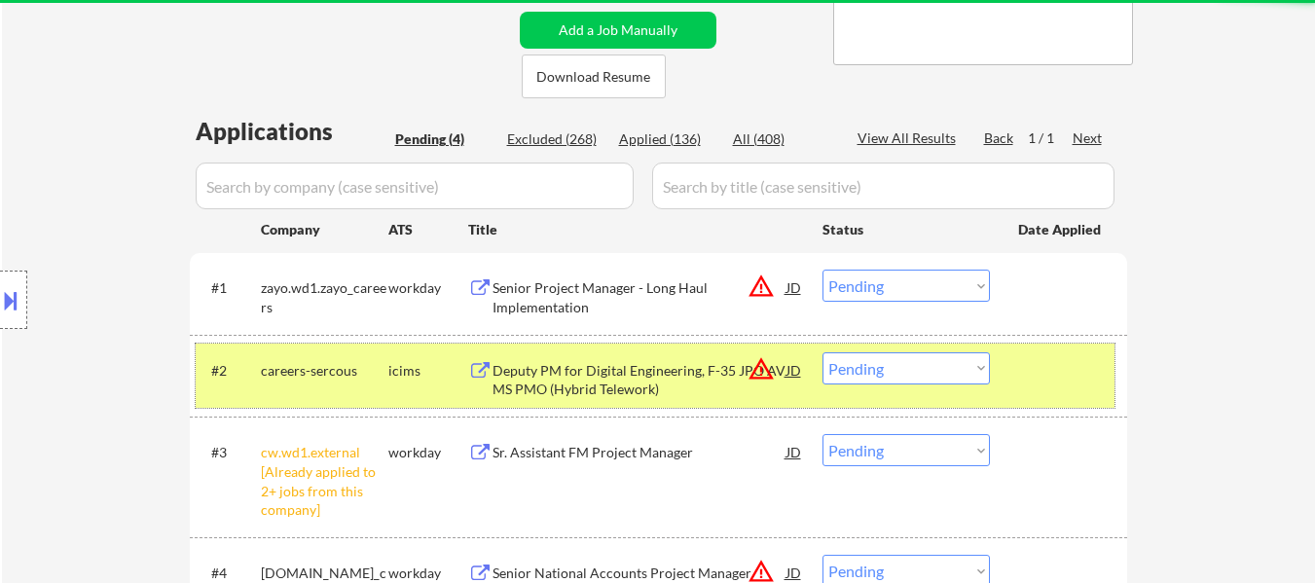
drag, startPoint x: 1024, startPoint y: 366, endPoint x: 772, endPoint y: 324, distance: 255.6
click at [1024, 367] on div at bounding box center [1061, 369] width 86 height 35
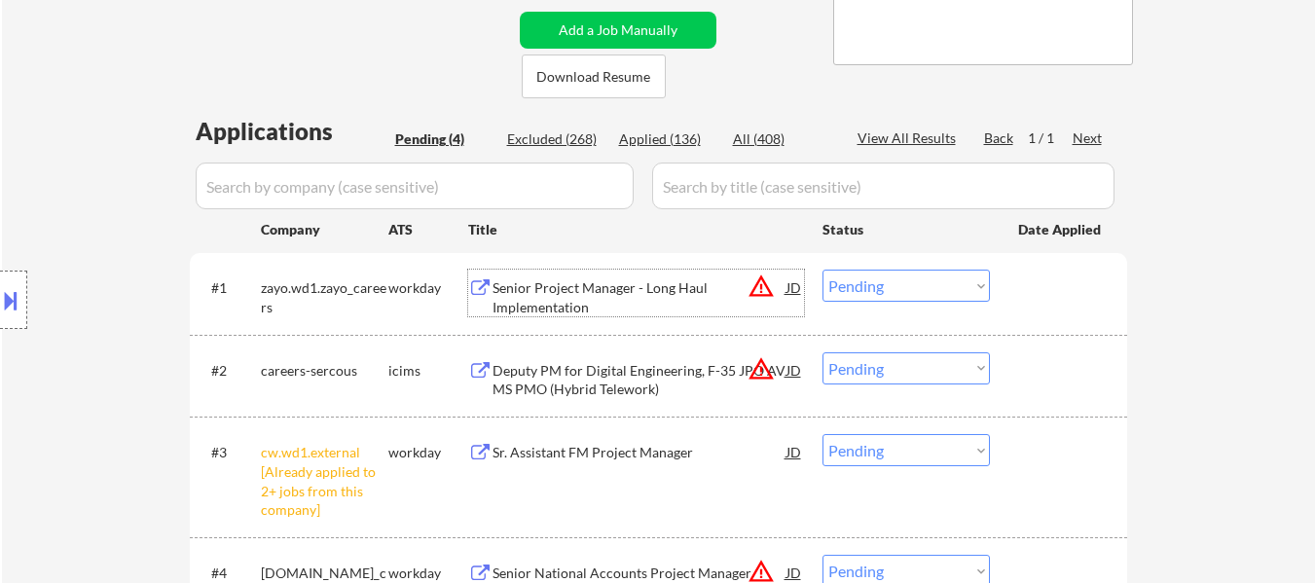
click at [637, 287] on div "Senior Project Manager - Long Haul Implementation" at bounding box center [640, 297] width 294 height 38
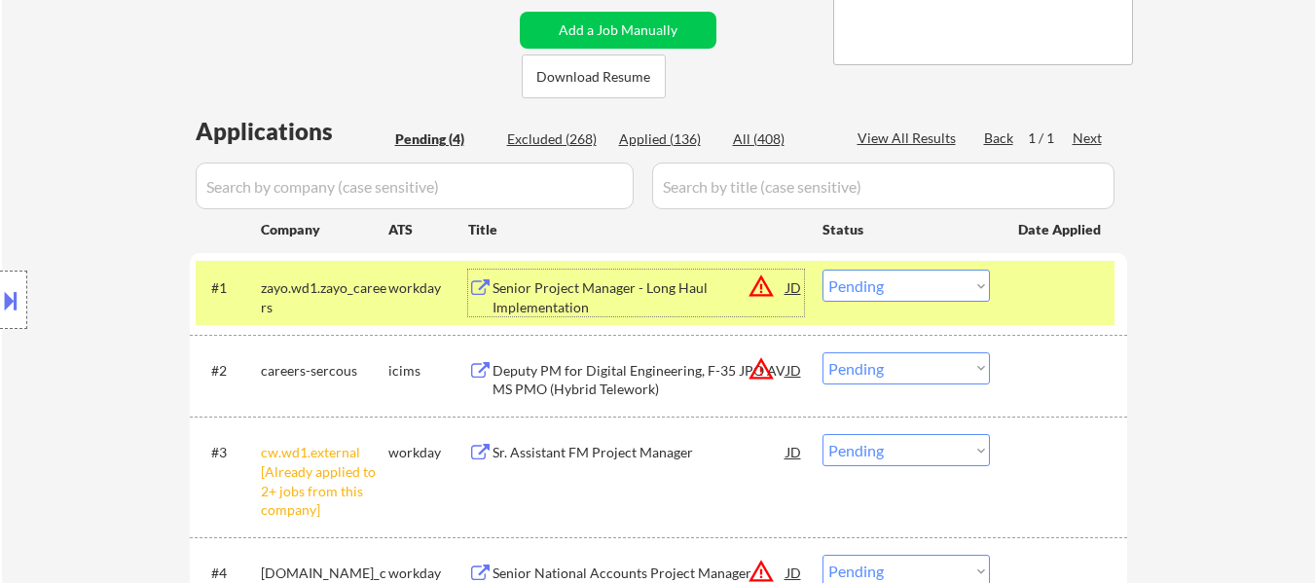
click at [847, 373] on select "Choose an option... Pending Applied Excluded (Questions) Excluded (Expired) Exc…" at bounding box center [906, 368] width 167 height 32
click at [823, 352] on select "Choose an option... Pending Applied Excluded (Questions) Excluded (Expired) Exc…" at bounding box center [906, 368] width 167 height 32
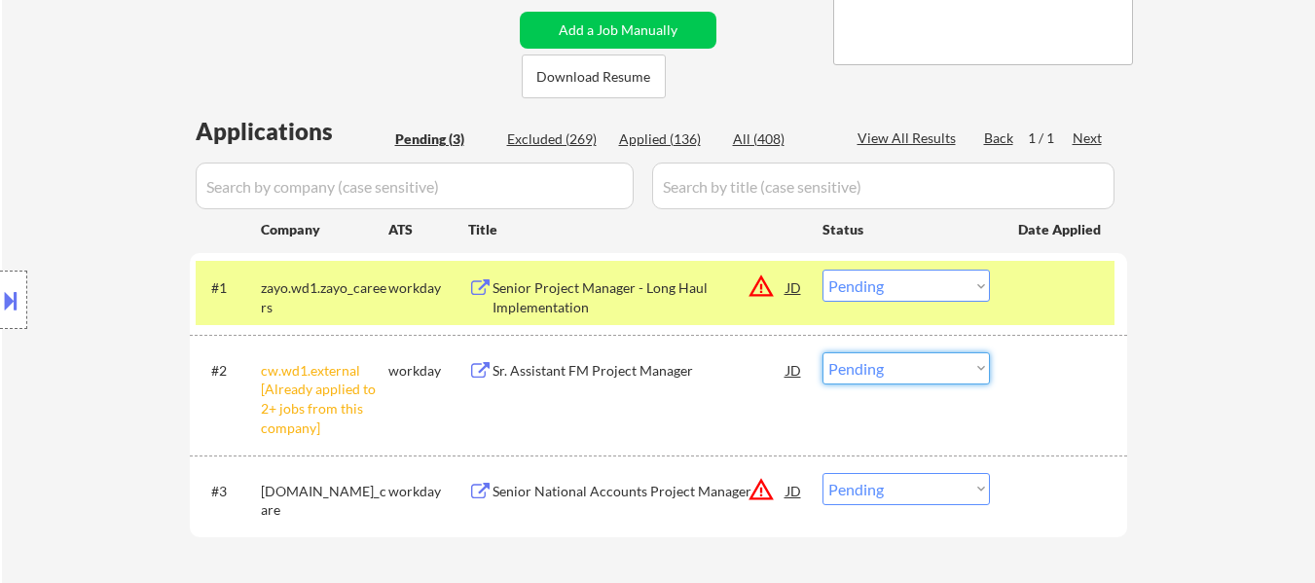
click at [921, 373] on select "Choose an option... Pending Applied Excluded (Questions) Excluded (Expired) Exc…" at bounding box center [906, 368] width 167 height 32
click at [823, 352] on select "Choose an option... Pending Applied Excluded (Questions) Excluded (Expired) Exc…" at bounding box center [906, 368] width 167 height 32
select select ""pending""
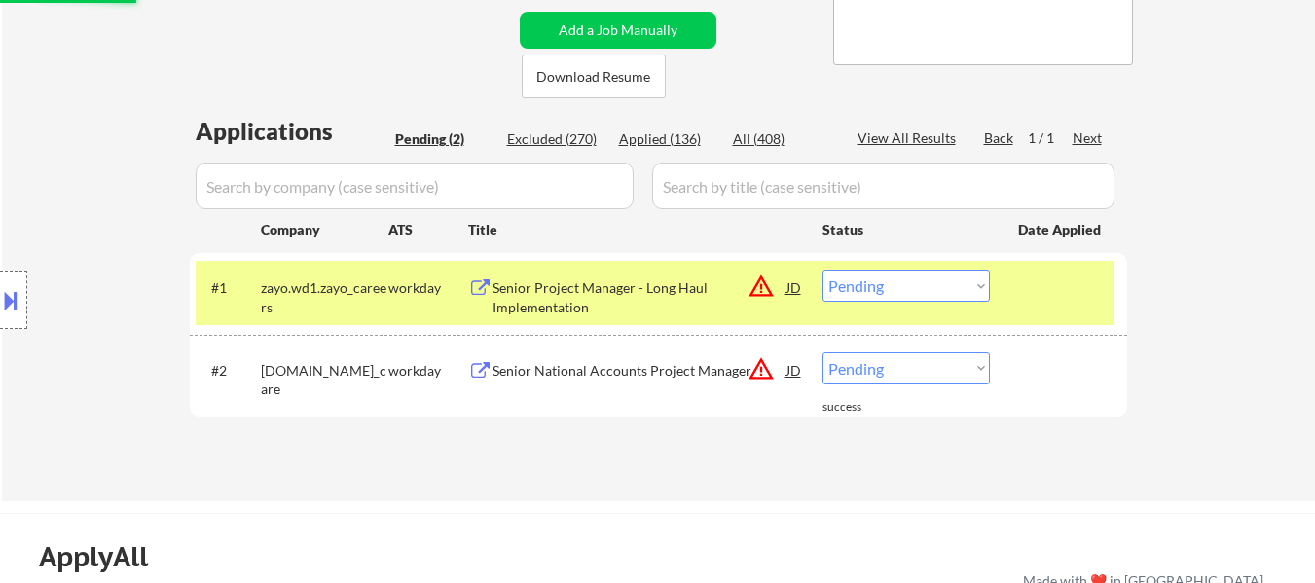
click at [636, 390] on div "#2 smartcare.wd5.smart_care workday Senior National Accounts Project Manager JD…" at bounding box center [655, 376] width 919 height 64
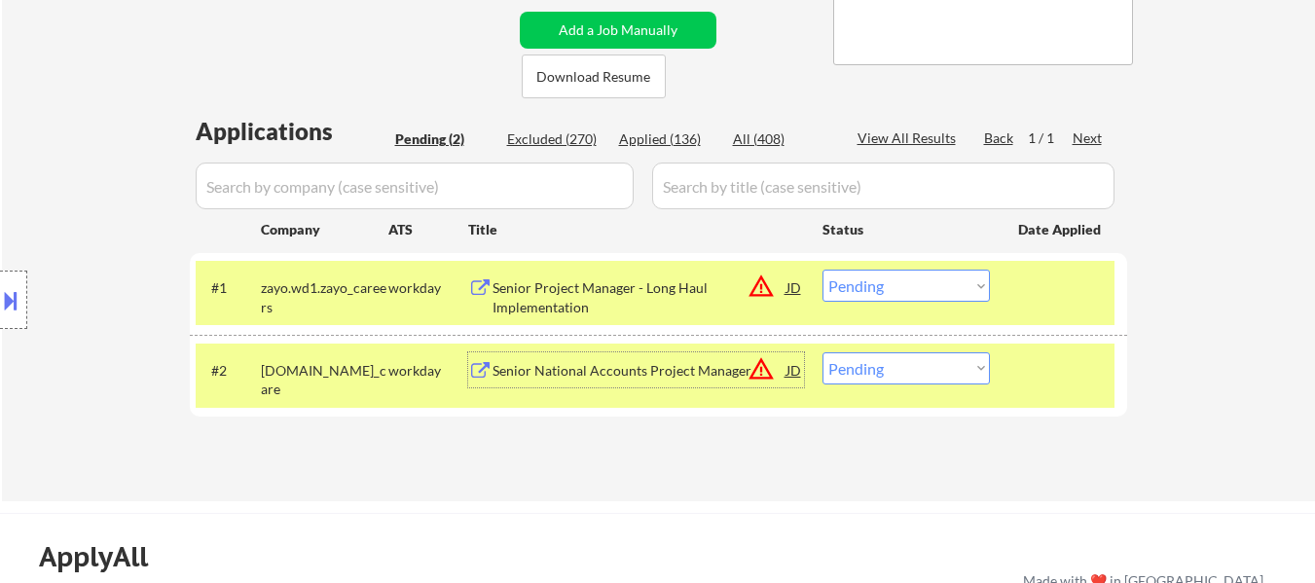
click at [642, 386] on div "Senior National Accounts Project Manager" at bounding box center [640, 369] width 294 height 35
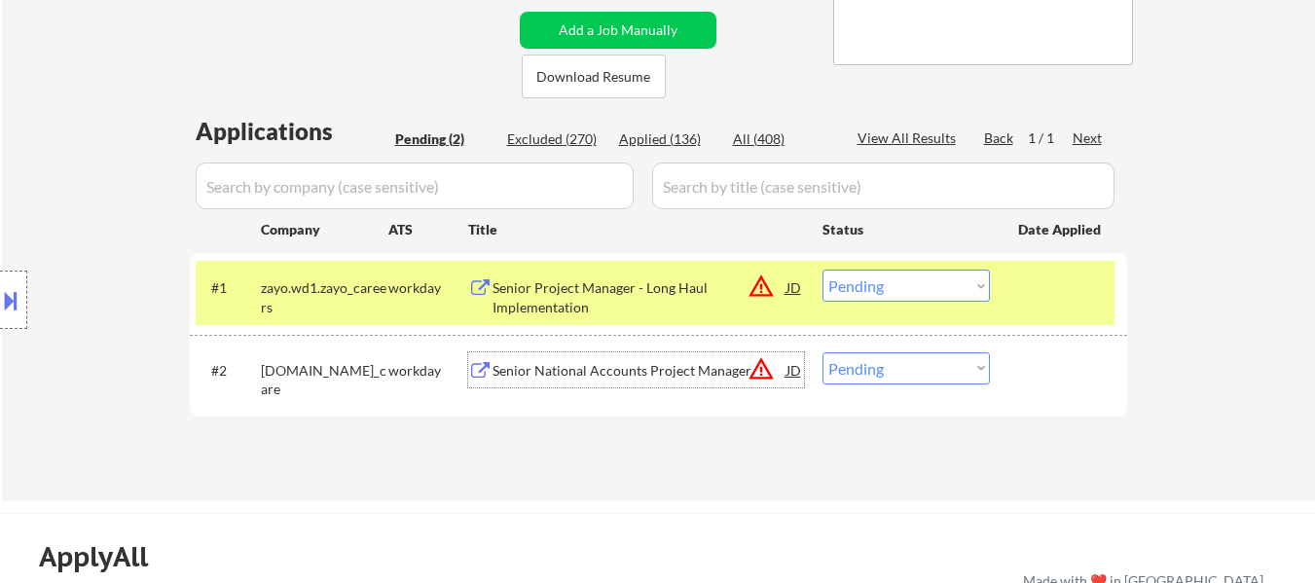
drag, startPoint x: 885, startPoint y: 284, endPoint x: 893, endPoint y: 299, distance: 16.5
click at [885, 284] on select "Choose an option... Pending Applied Excluded (Questions) Excluded (Expired) Exc…" at bounding box center [906, 286] width 167 height 32
click at [823, 270] on select "Choose an option... Pending Applied Excluded (Questions) Excluded (Expired) Exc…" at bounding box center [906, 286] width 167 height 32
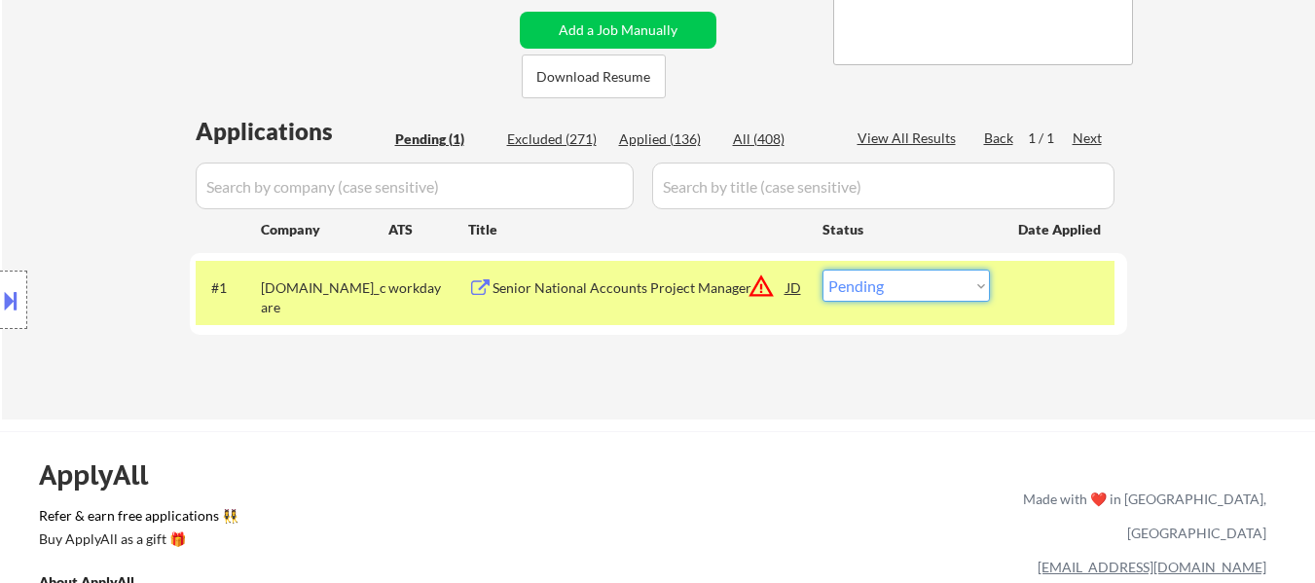
click at [908, 292] on select "Choose an option... Pending Applied Excluded (Questions) Excluded (Expired) Exc…" at bounding box center [906, 286] width 167 height 32
select select ""applied""
click at [823, 270] on select "Choose an option... Pending Applied Excluded (Questions) Excluded (Expired) Exc…" at bounding box center [906, 286] width 167 height 32
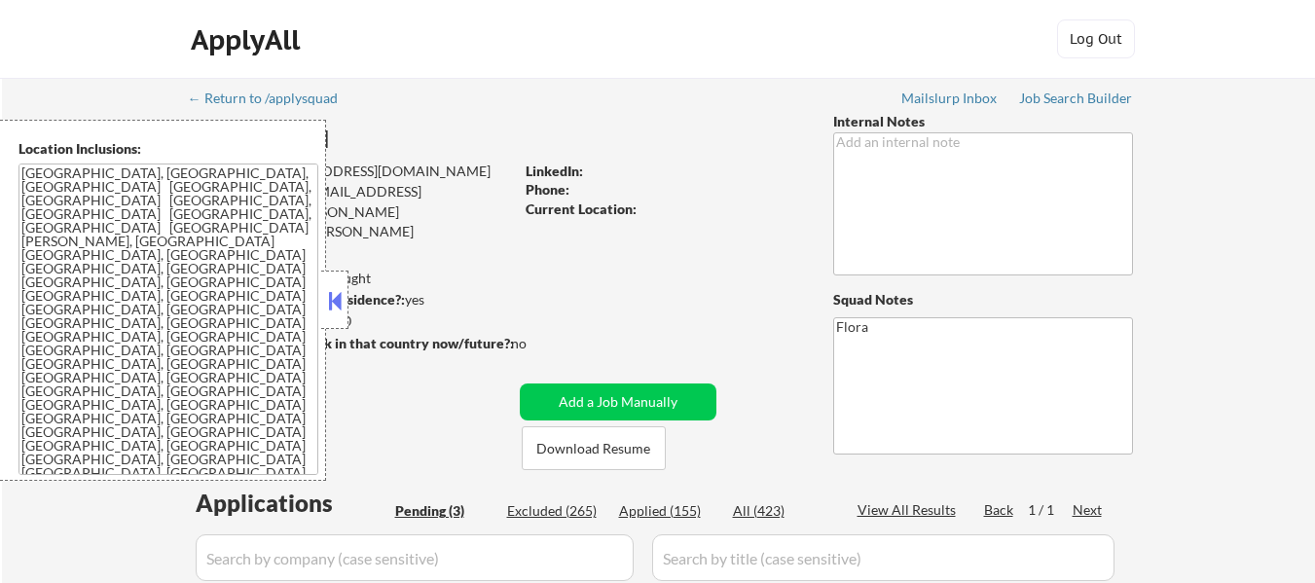
select select ""pending""
click at [336, 303] on button at bounding box center [334, 300] width 21 height 29
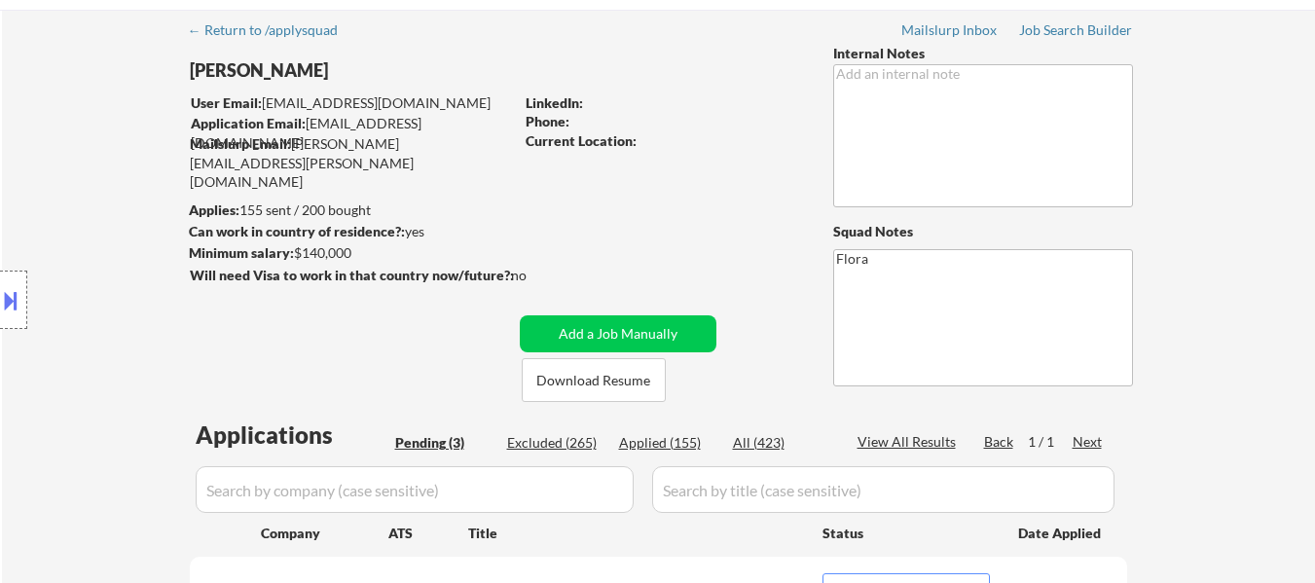
scroll to position [97, 0]
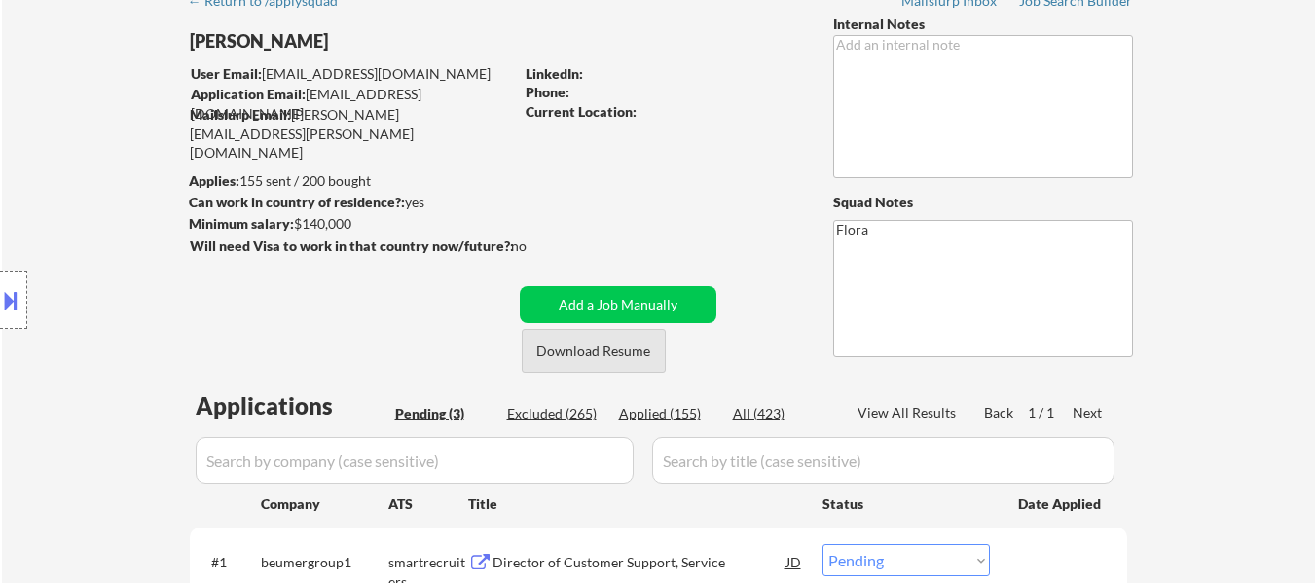
click at [591, 356] on button "Download Resume" at bounding box center [594, 351] width 144 height 44
click at [9, 291] on button at bounding box center [10, 300] width 21 height 32
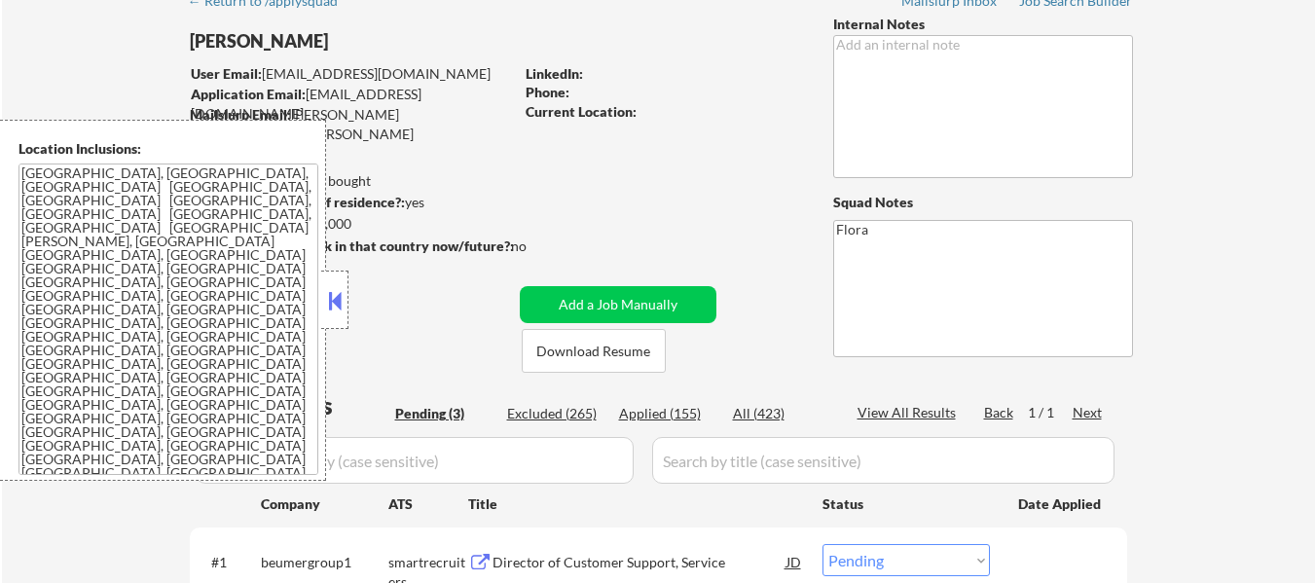
click at [163, 265] on textarea "[GEOGRAPHIC_DATA], [GEOGRAPHIC_DATA], [GEOGRAPHIC_DATA] [GEOGRAPHIC_DATA], [GEO…" at bounding box center [168, 320] width 300 height 312
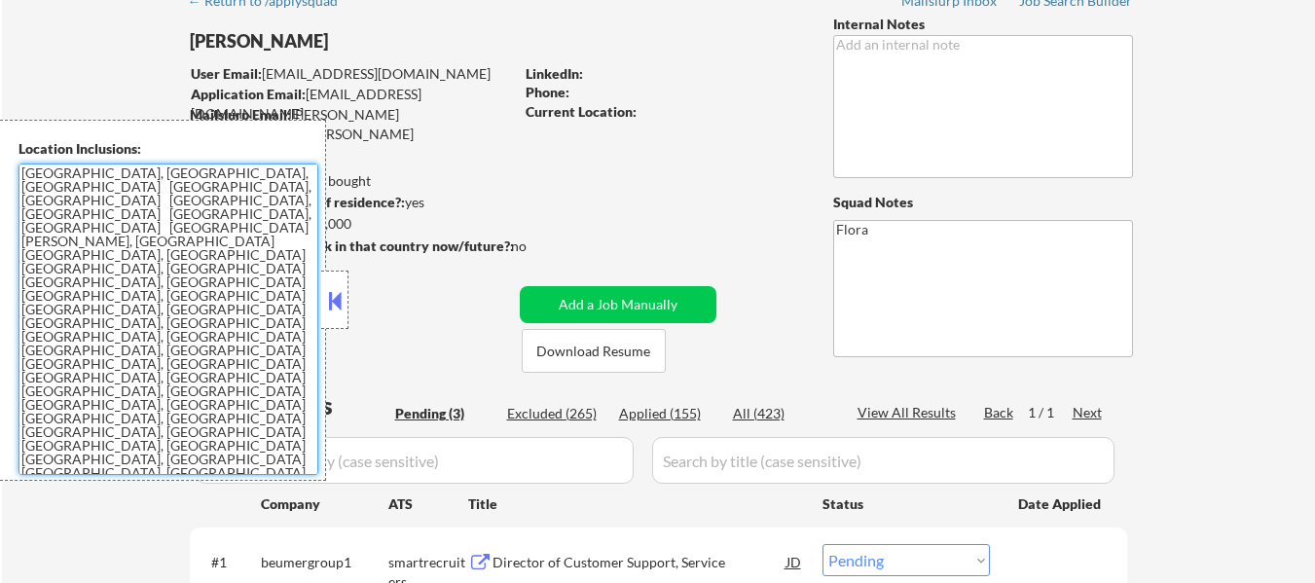
click at [177, 255] on textarea "[GEOGRAPHIC_DATA], [GEOGRAPHIC_DATA], [GEOGRAPHIC_DATA] [GEOGRAPHIC_DATA], [GEO…" at bounding box center [168, 320] width 300 height 312
click at [333, 302] on button at bounding box center [334, 300] width 21 height 29
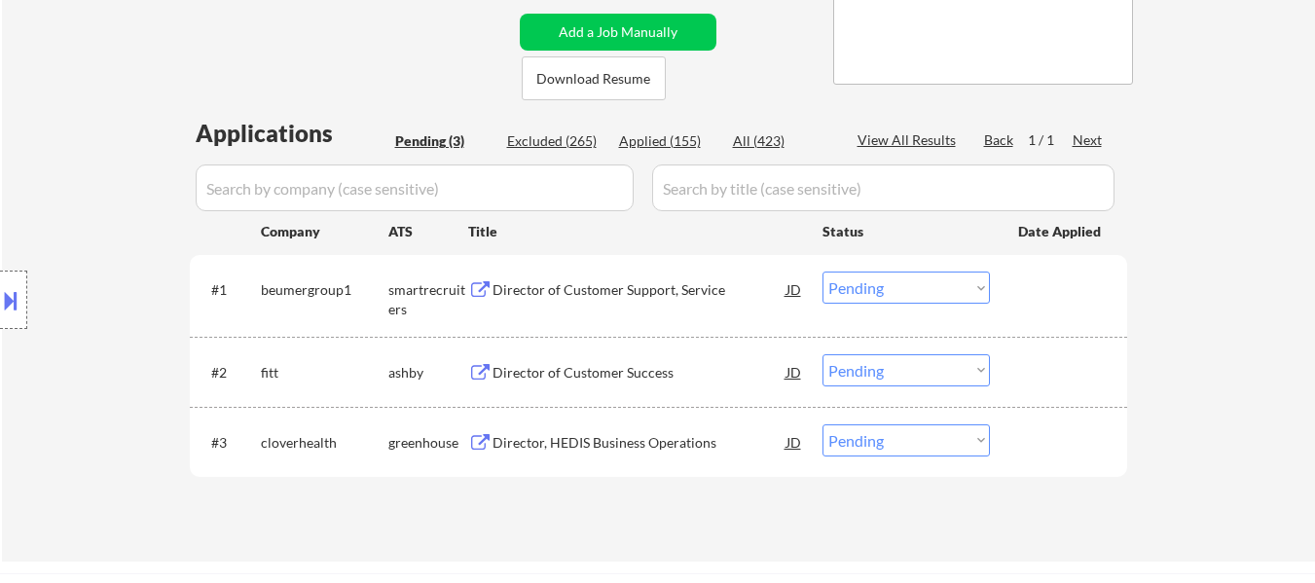
scroll to position [389, 0]
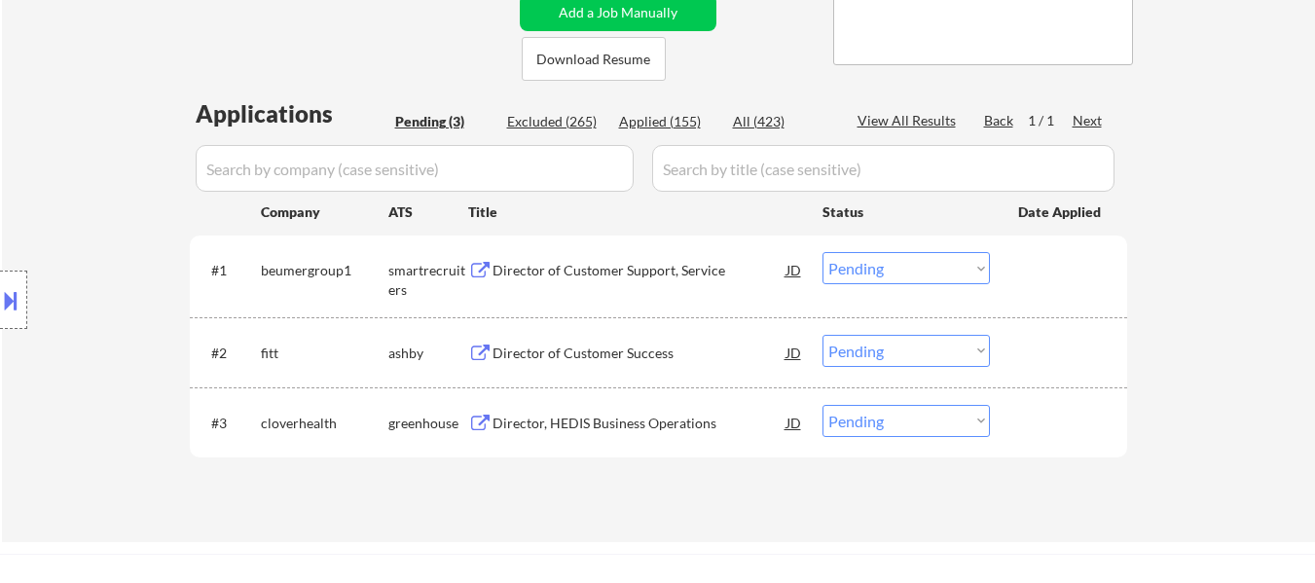
click at [652, 275] on div "Director of Customer Support, Service" at bounding box center [640, 270] width 294 height 19
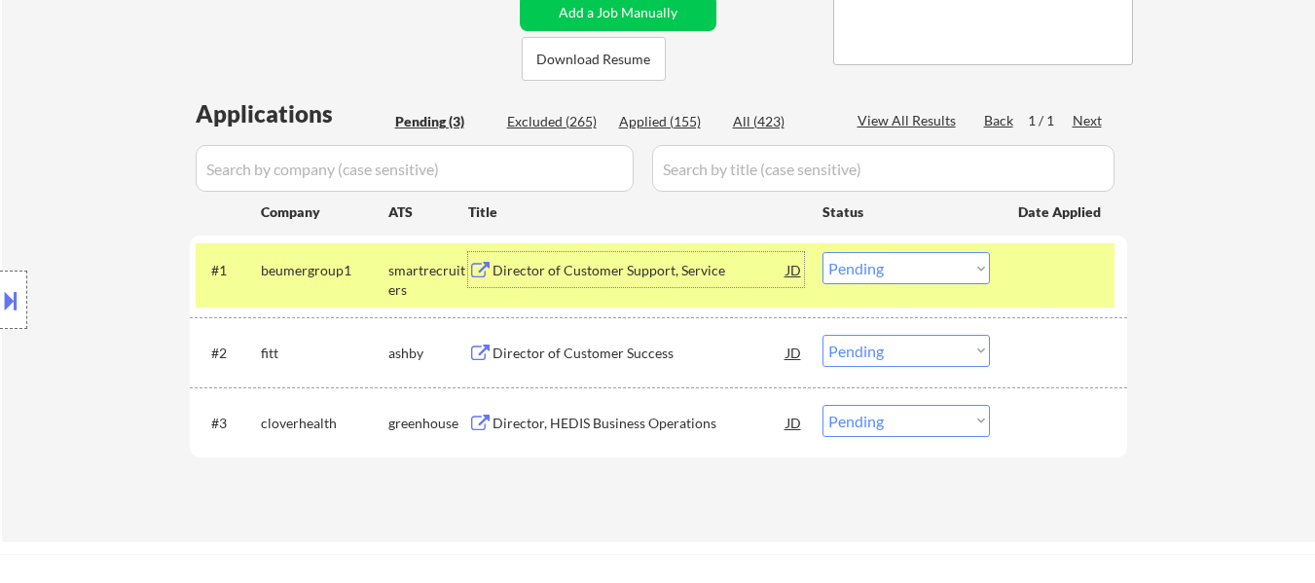
click at [617, 350] on div "Director of Customer Success" at bounding box center [640, 353] width 294 height 19
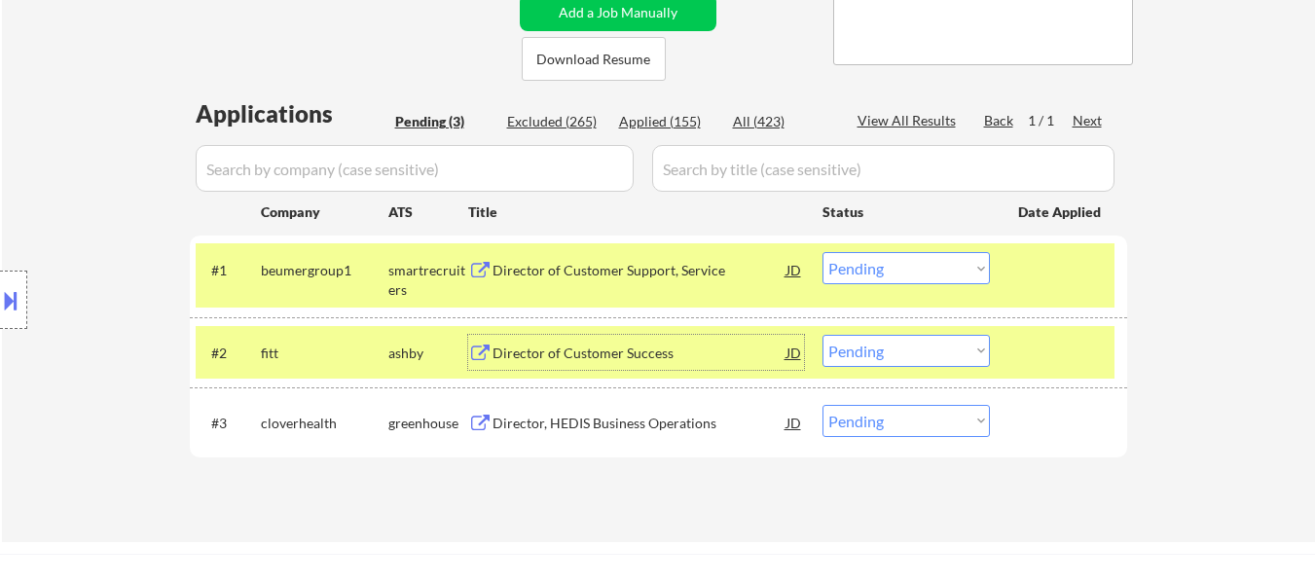
click at [678, 432] on div "Director, HEDIS Business Operations" at bounding box center [640, 423] width 294 height 19
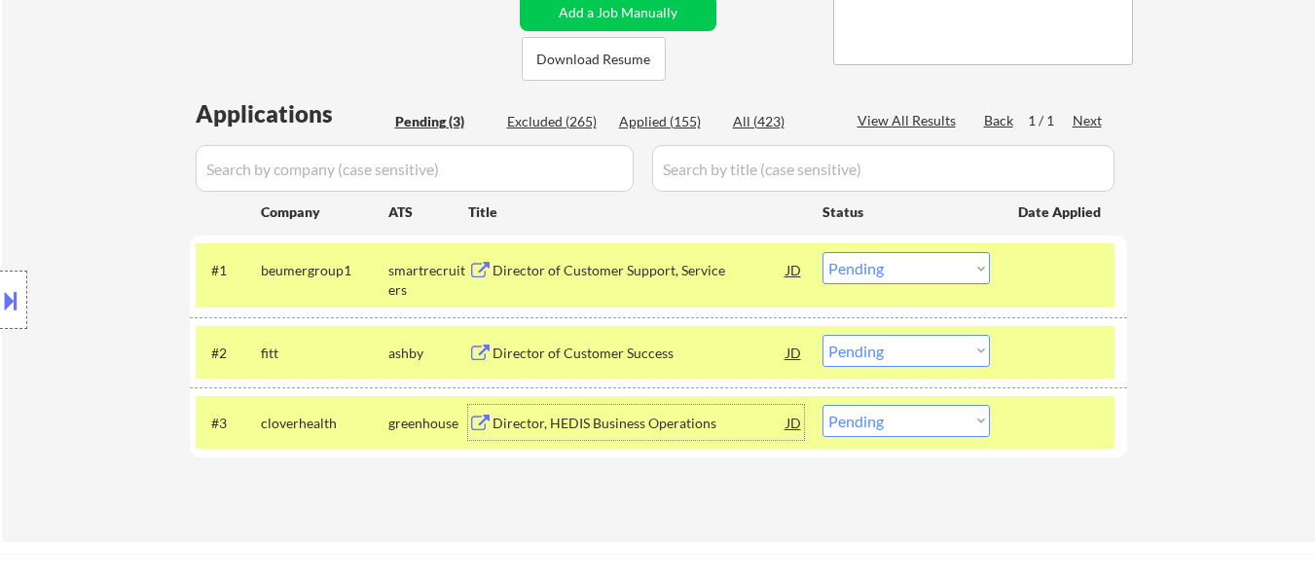
click at [897, 266] on select "Choose an option... Pending Applied Excluded (Questions) Excluded (Expired) Exc…" at bounding box center [906, 268] width 167 height 32
click at [823, 252] on select "Choose an option... Pending Applied Excluded (Questions) Excluded (Expired) Exc…" at bounding box center [906, 268] width 167 height 32
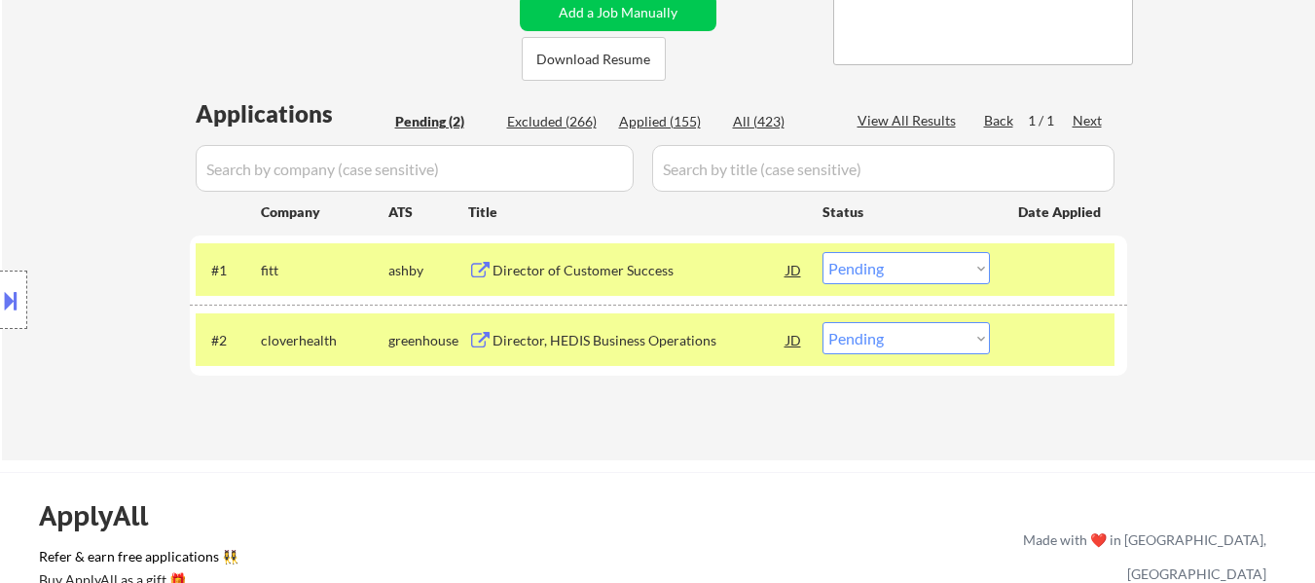
click at [901, 275] on select "Choose an option... Pending Applied Excluded (Questions) Excluded (Expired) Exc…" at bounding box center [906, 268] width 167 height 32
click at [823, 252] on select "Choose an option... Pending Applied Excluded (Questions) Excluded (Expired) Exc…" at bounding box center [906, 268] width 167 height 32
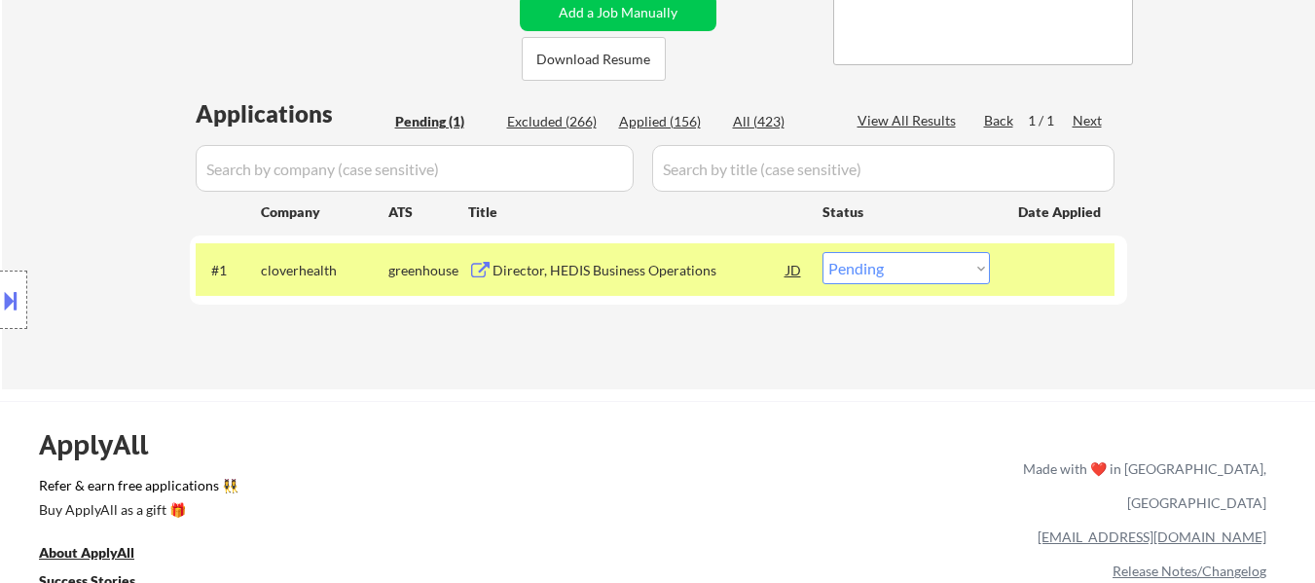
click at [922, 257] on select "Choose an option... Pending Applied Excluded (Questions) Excluded (Expired) Exc…" at bounding box center [906, 268] width 167 height 32
select select ""excluded__bad_match_""
click at [823, 252] on select "Choose an option... Pending Applied Excluded (Questions) Excluded (Expired) Exc…" at bounding box center [906, 268] width 167 height 32
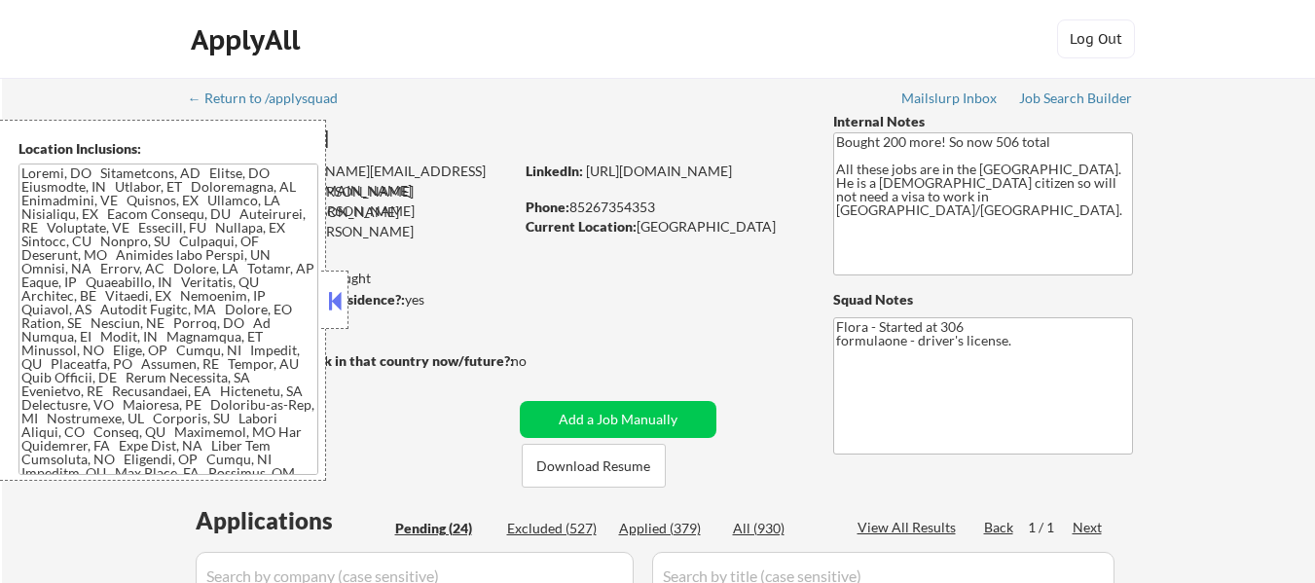
drag, startPoint x: 330, startPoint y: 308, endPoint x: 374, endPoint y: 315, distance: 44.5
click at [330, 305] on button at bounding box center [334, 300] width 21 height 29
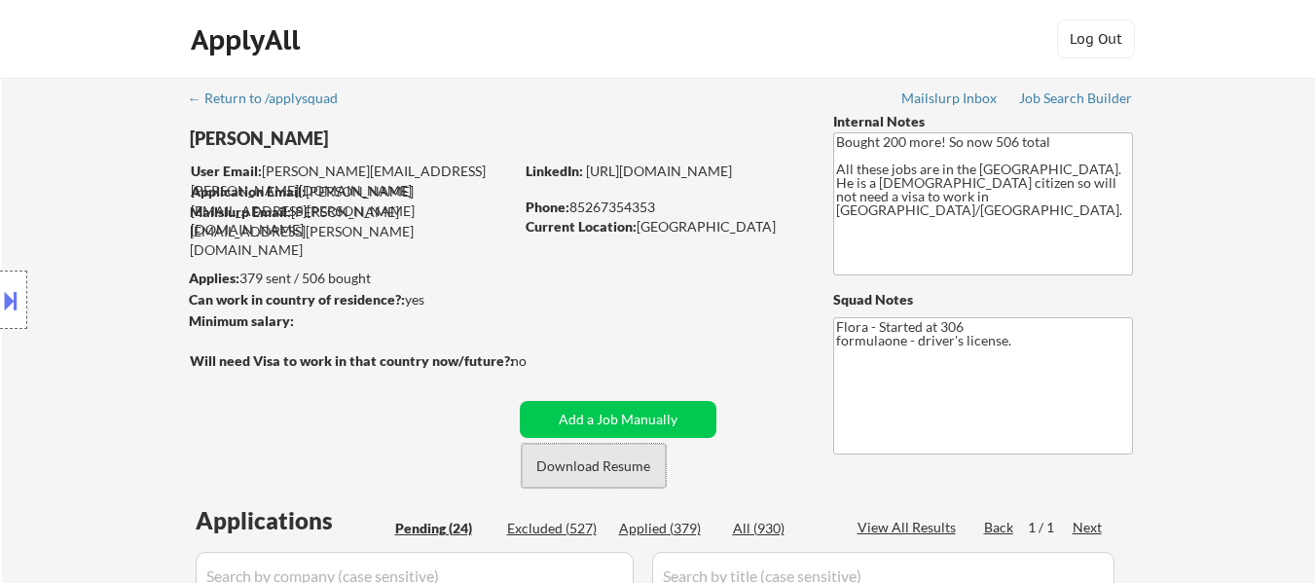
click at [602, 464] on button "Download Resume" at bounding box center [594, 466] width 144 height 44
select select ""pending""
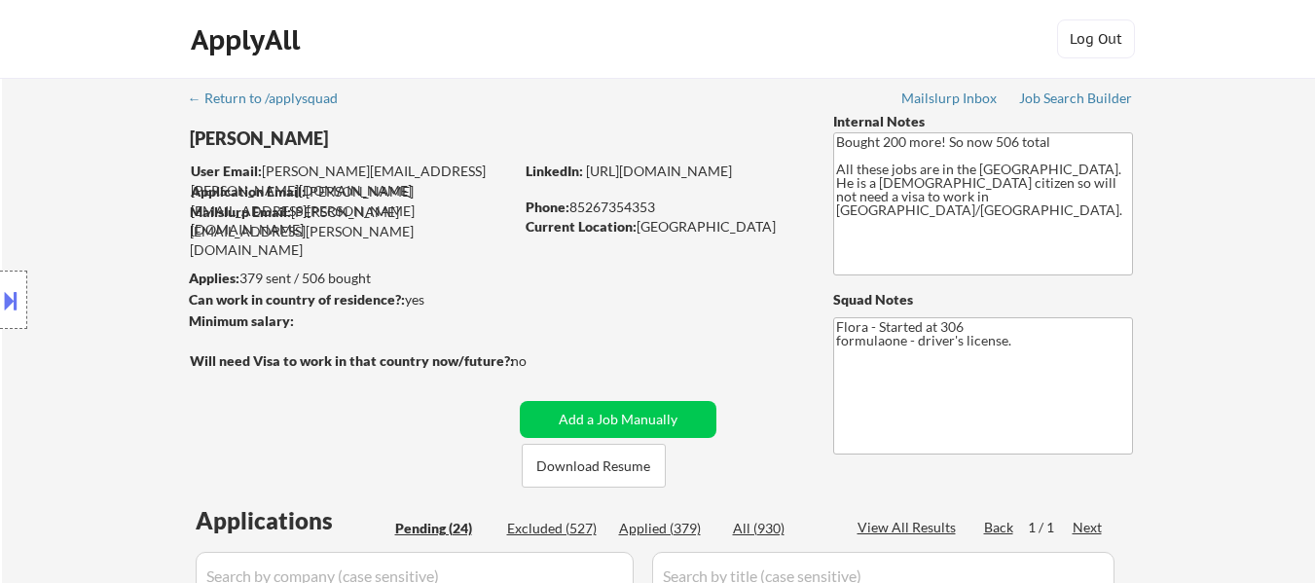
select select ""pending""
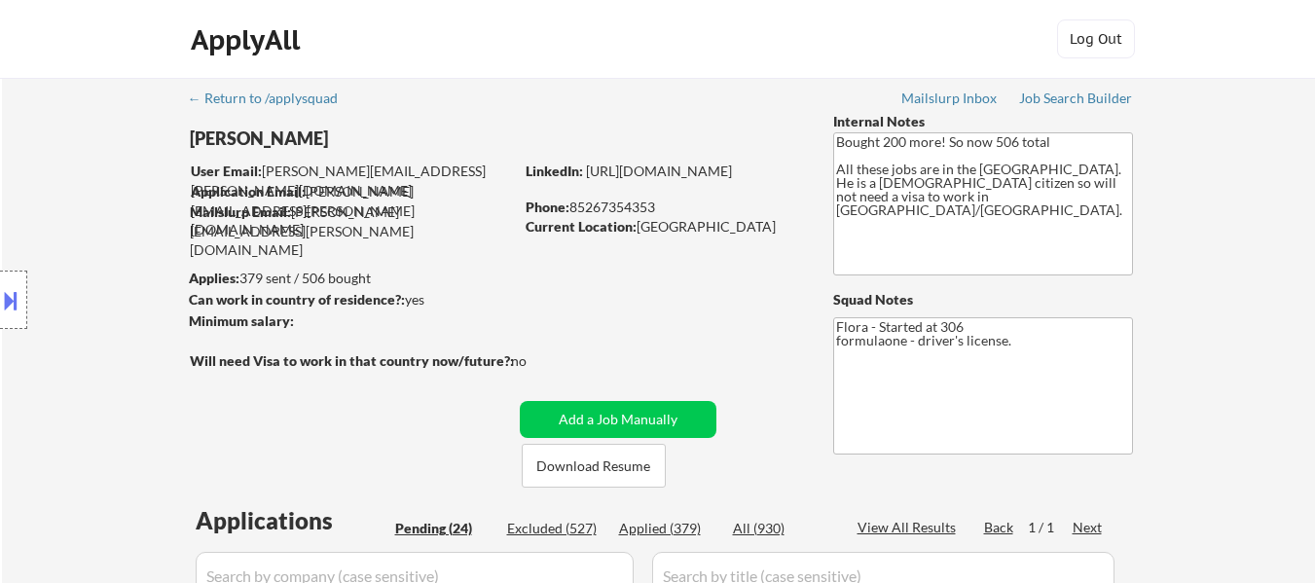
select select ""pending""
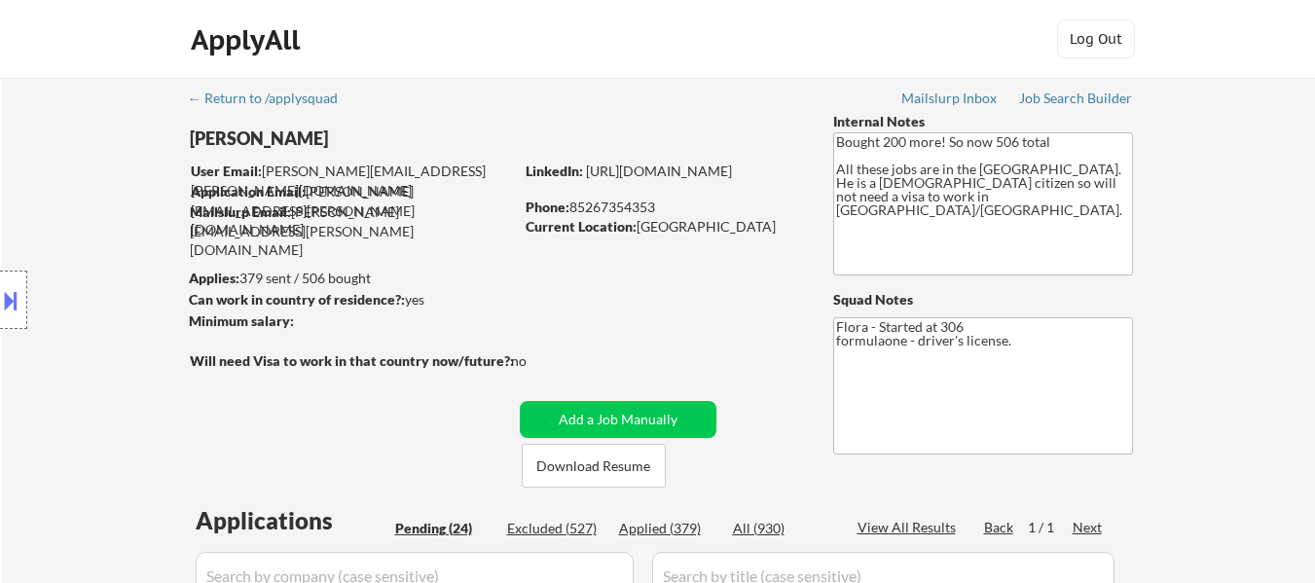
select select ""pending""
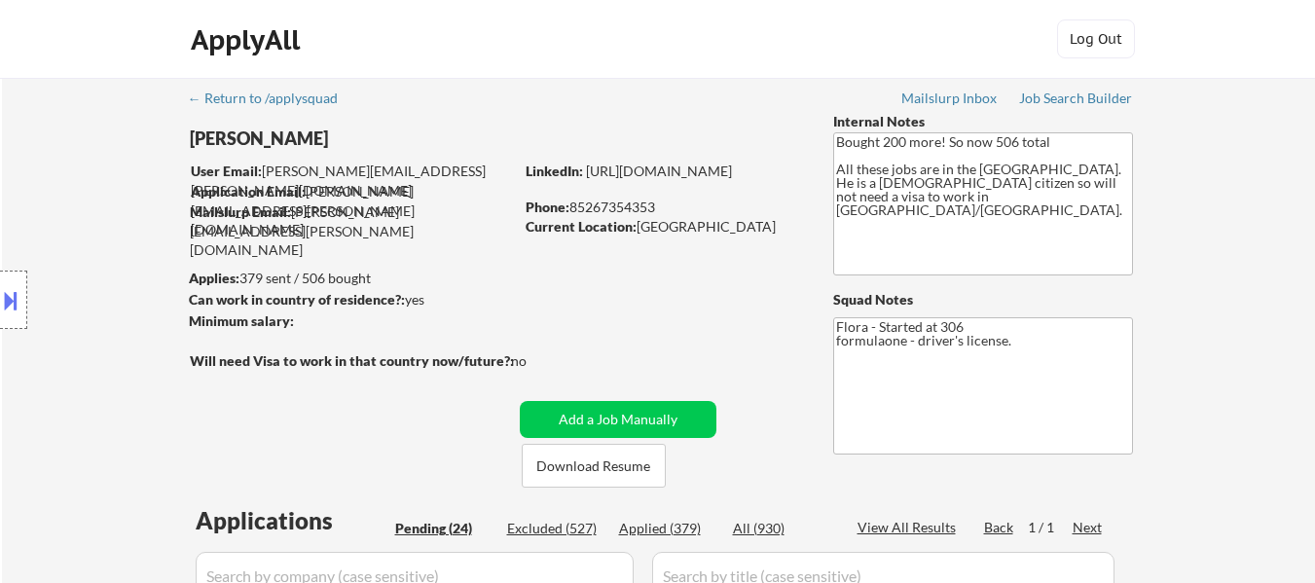
select select ""pending""
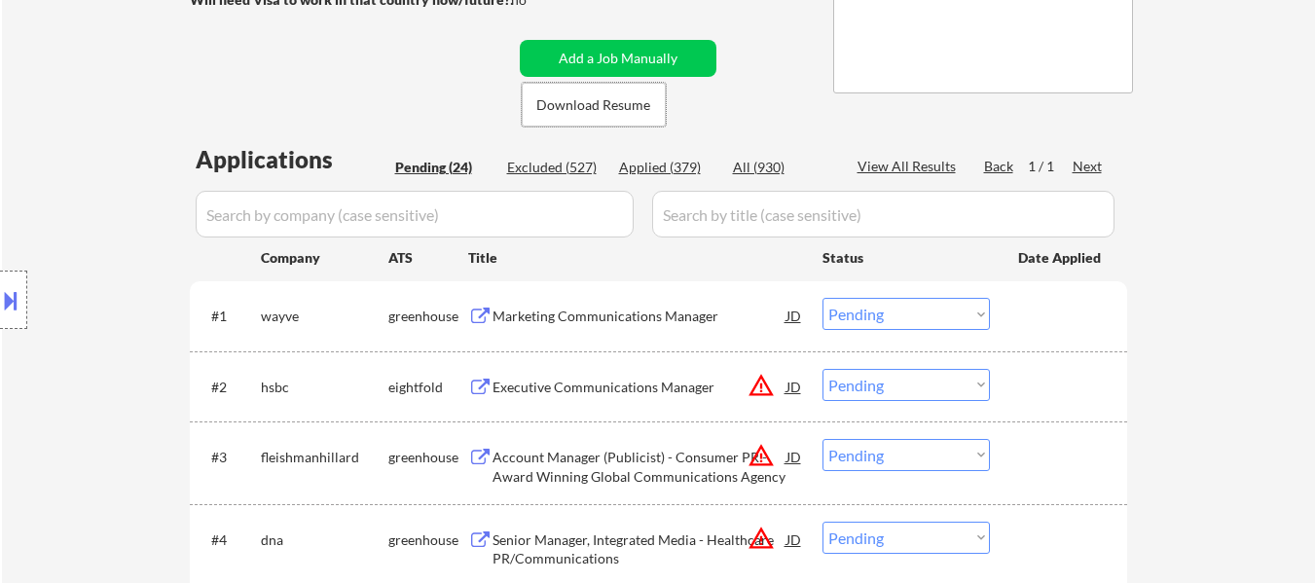
scroll to position [389, 0]
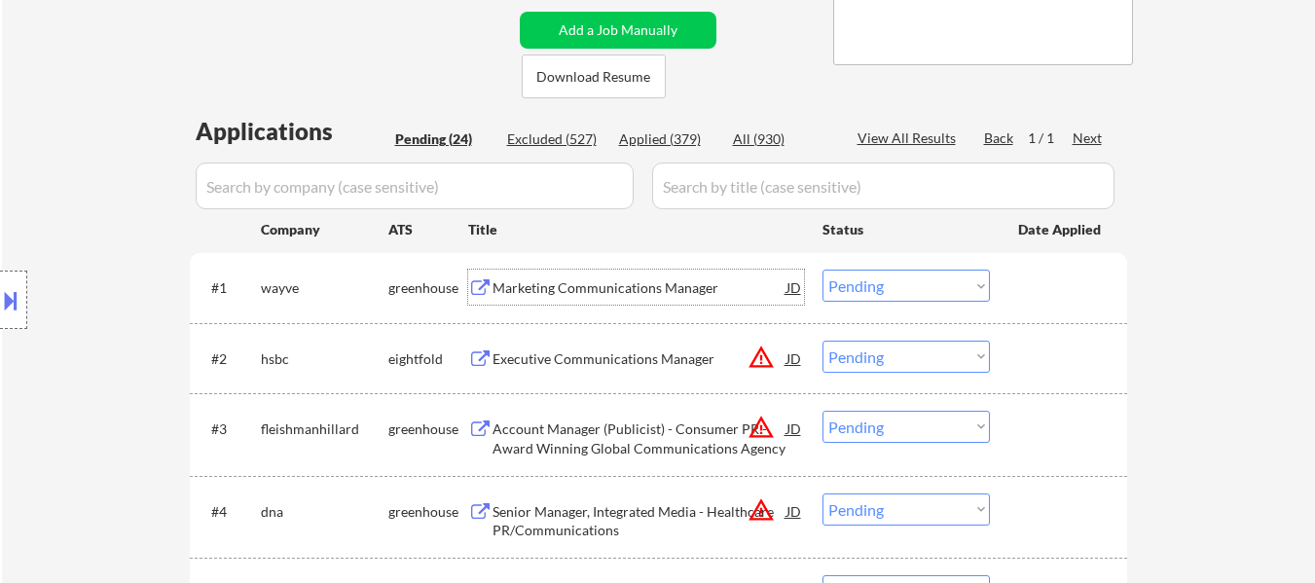
click at [631, 279] on div "Marketing Communications Manager" at bounding box center [640, 287] width 294 height 19
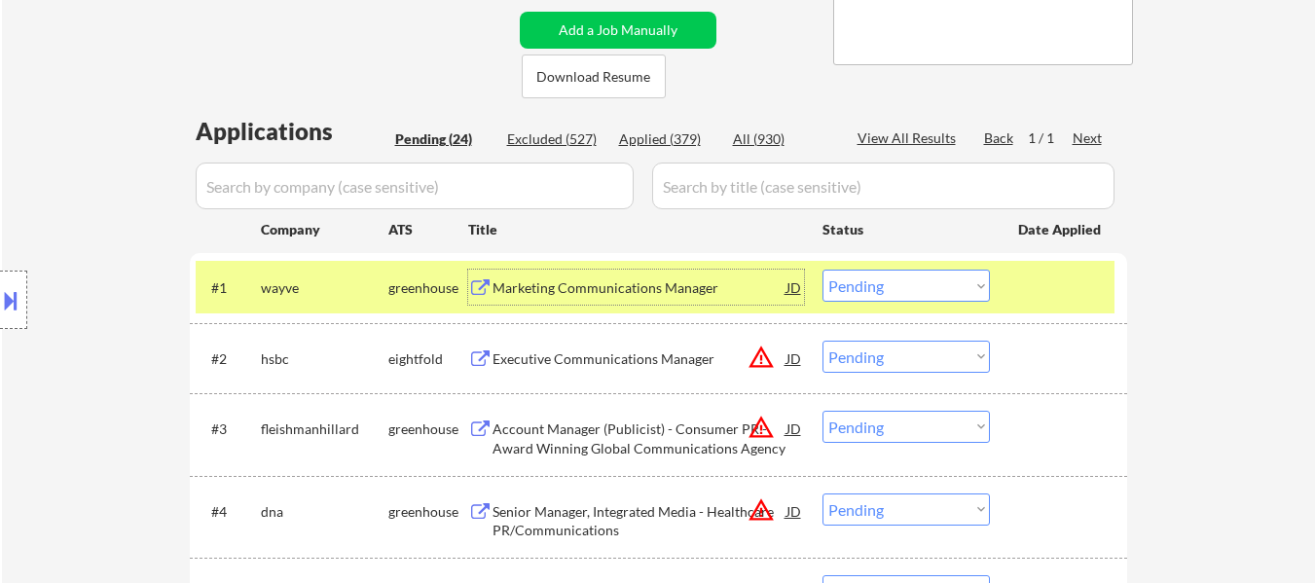
click at [627, 367] on div "Executive Communications Manager" at bounding box center [640, 358] width 294 height 19
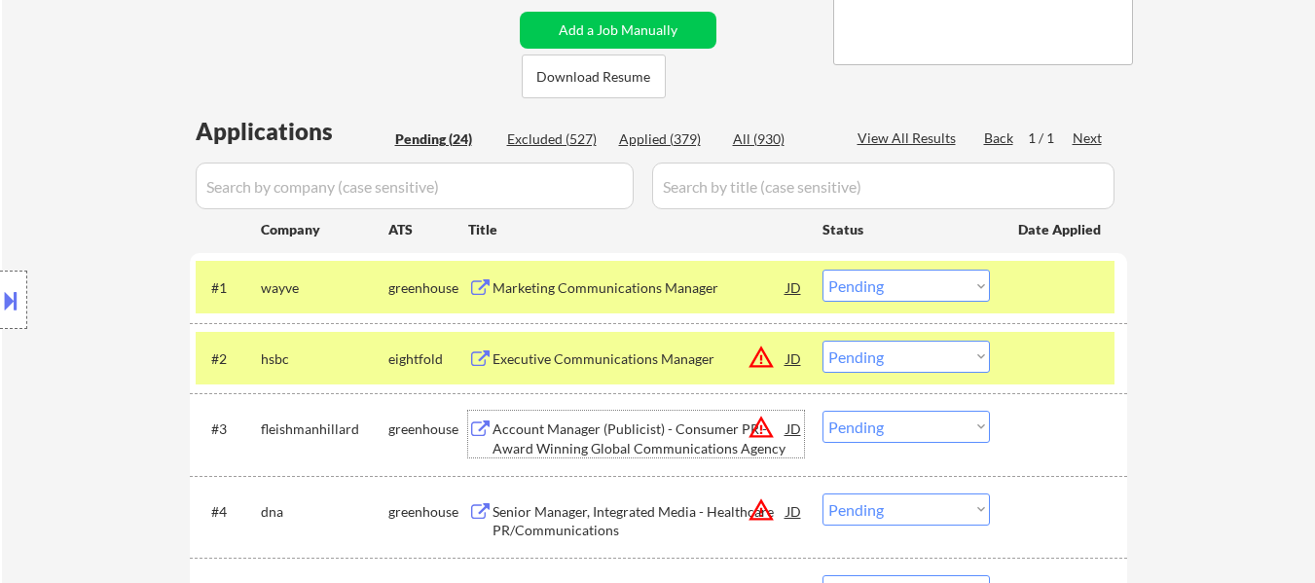
click at [701, 441] on div "Account Manager (Publicist) - Consumer PR - Award Winning Global Communications…" at bounding box center [640, 439] width 294 height 38
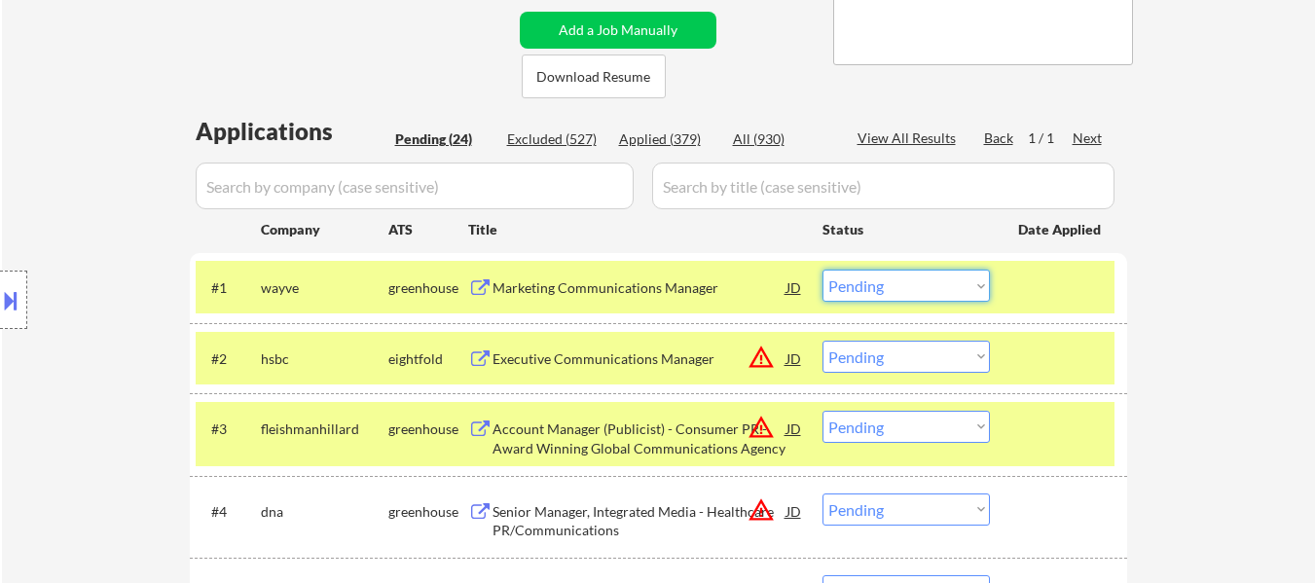
click at [888, 284] on select "Choose an option... Pending Applied Excluded (Questions) Excluded (Expired) Exc…" at bounding box center [906, 286] width 167 height 32
click at [823, 270] on select "Choose an option... Pending Applied Excluded (Questions) Excluded (Expired) Exc…" at bounding box center [906, 286] width 167 height 32
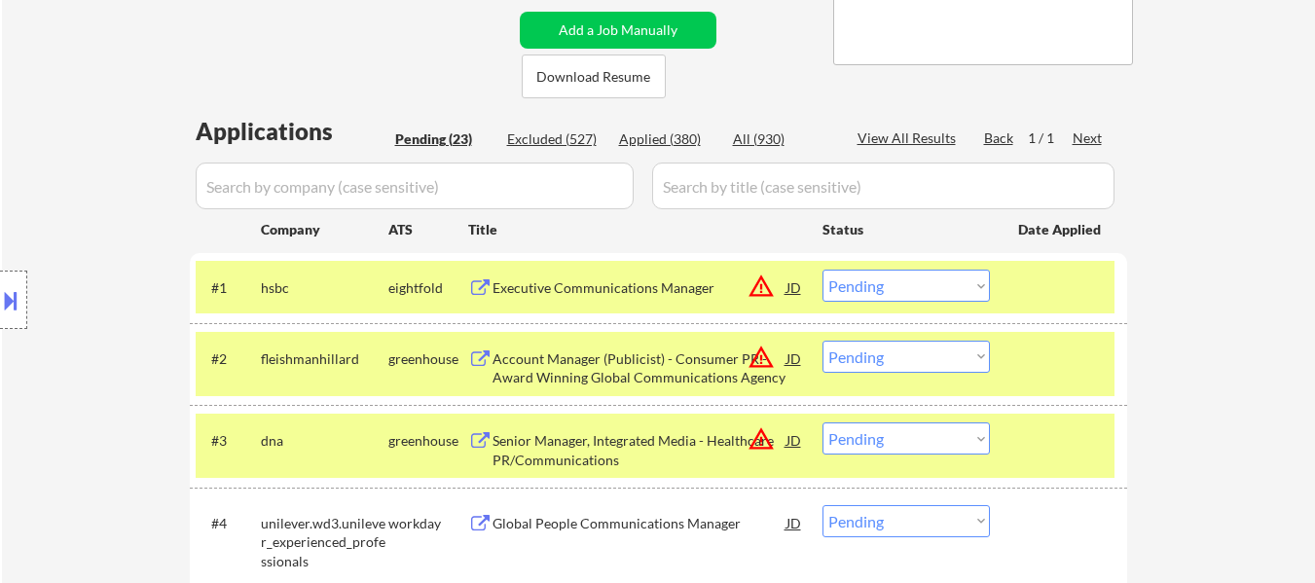
click at [893, 281] on select "Choose an option... Pending Applied Excluded (Questions) Excluded (Expired) Exc…" at bounding box center [906, 286] width 167 height 32
click at [823, 270] on select "Choose an option... Pending Applied Excluded (Questions) Excluded (Expired) Exc…" at bounding box center [906, 286] width 167 height 32
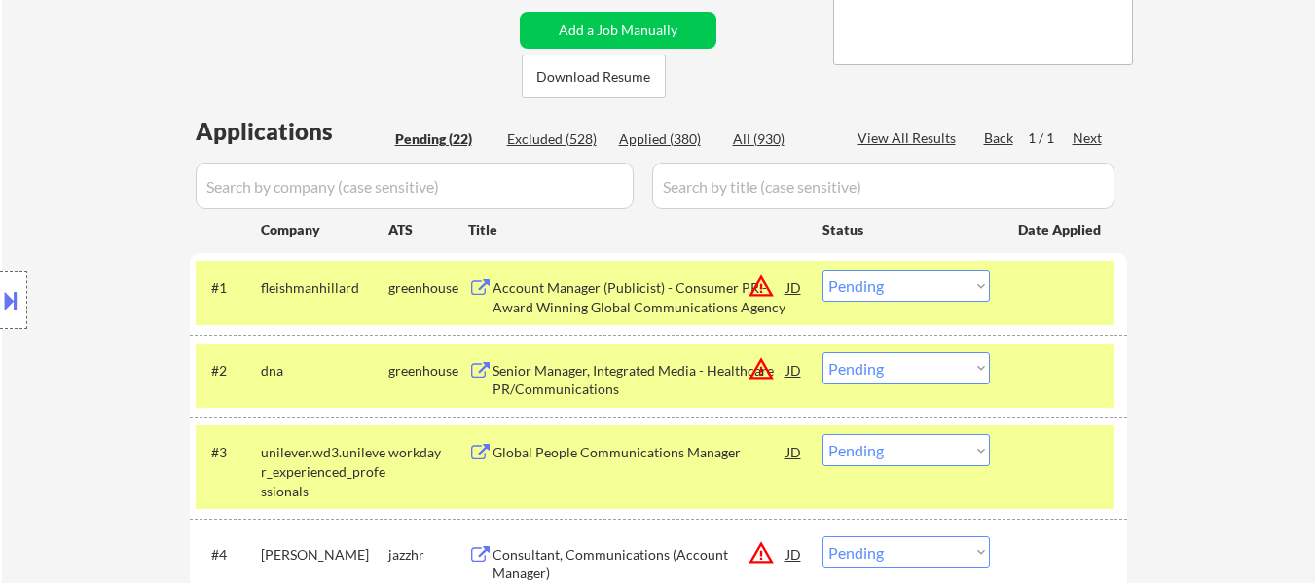
click at [905, 281] on select "Choose an option... Pending Applied Excluded (Questions) Excluded (Expired) Exc…" at bounding box center [906, 286] width 167 height 32
click at [823, 270] on select "Choose an option... Pending Applied Excluded (Questions) Excluded (Expired) Exc…" at bounding box center [906, 286] width 167 height 32
select select ""pending""
